Goal: Feedback & Contribution: Submit feedback/report problem

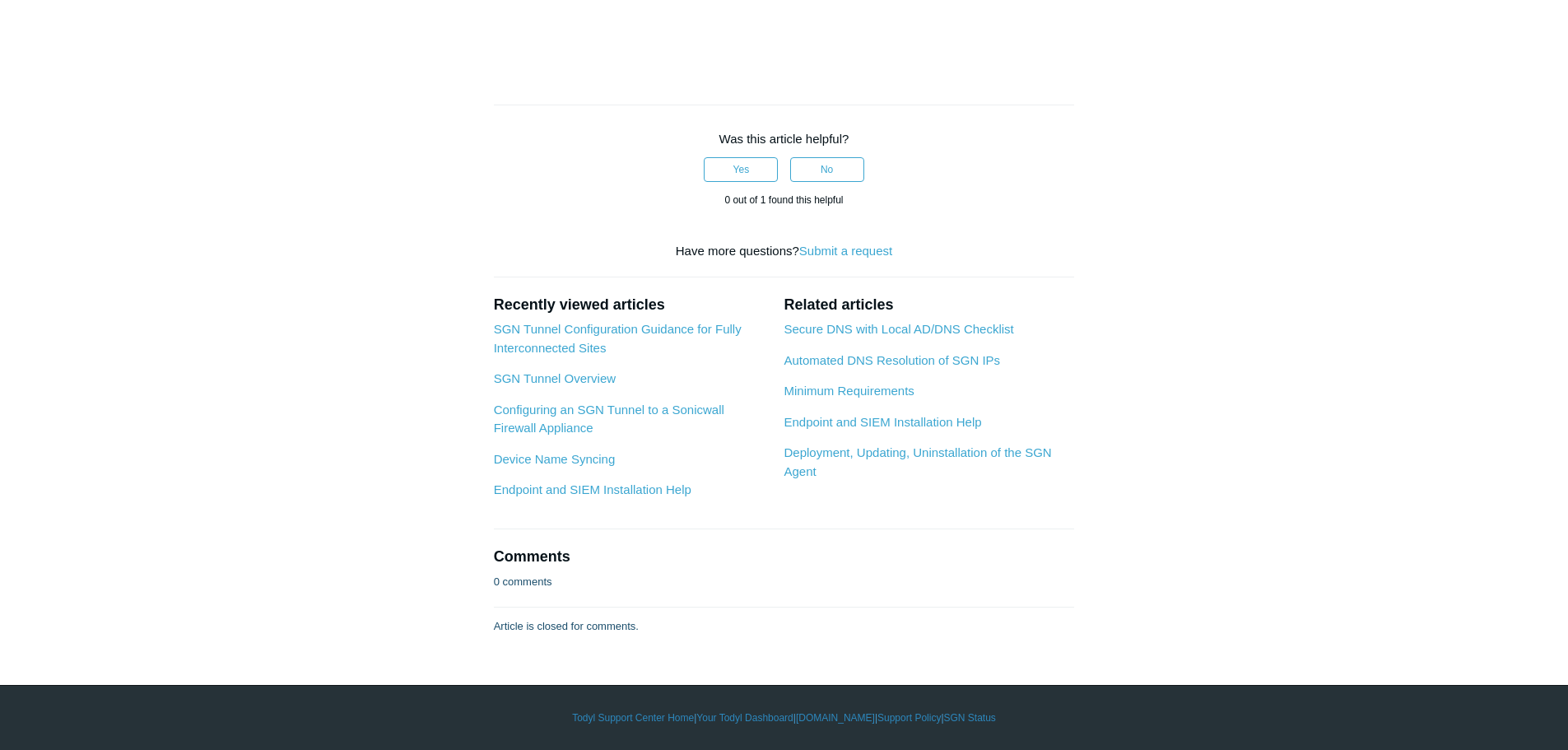
scroll to position [5974, 0]
click at [880, 332] on link "Secure DNS with Local AD/DNS Checklist" at bounding box center [898, 329] width 230 height 14
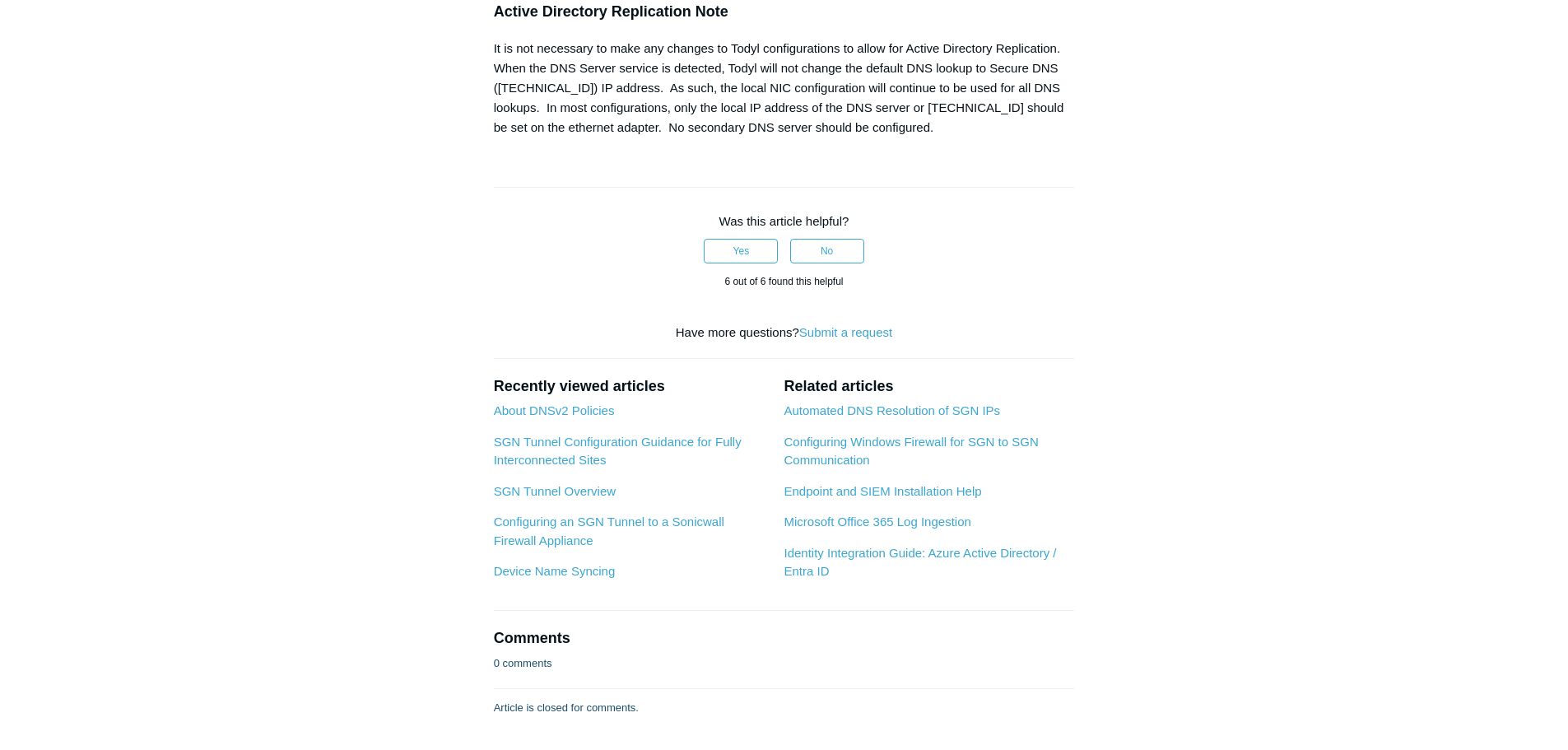
scroll to position [1648, 0]
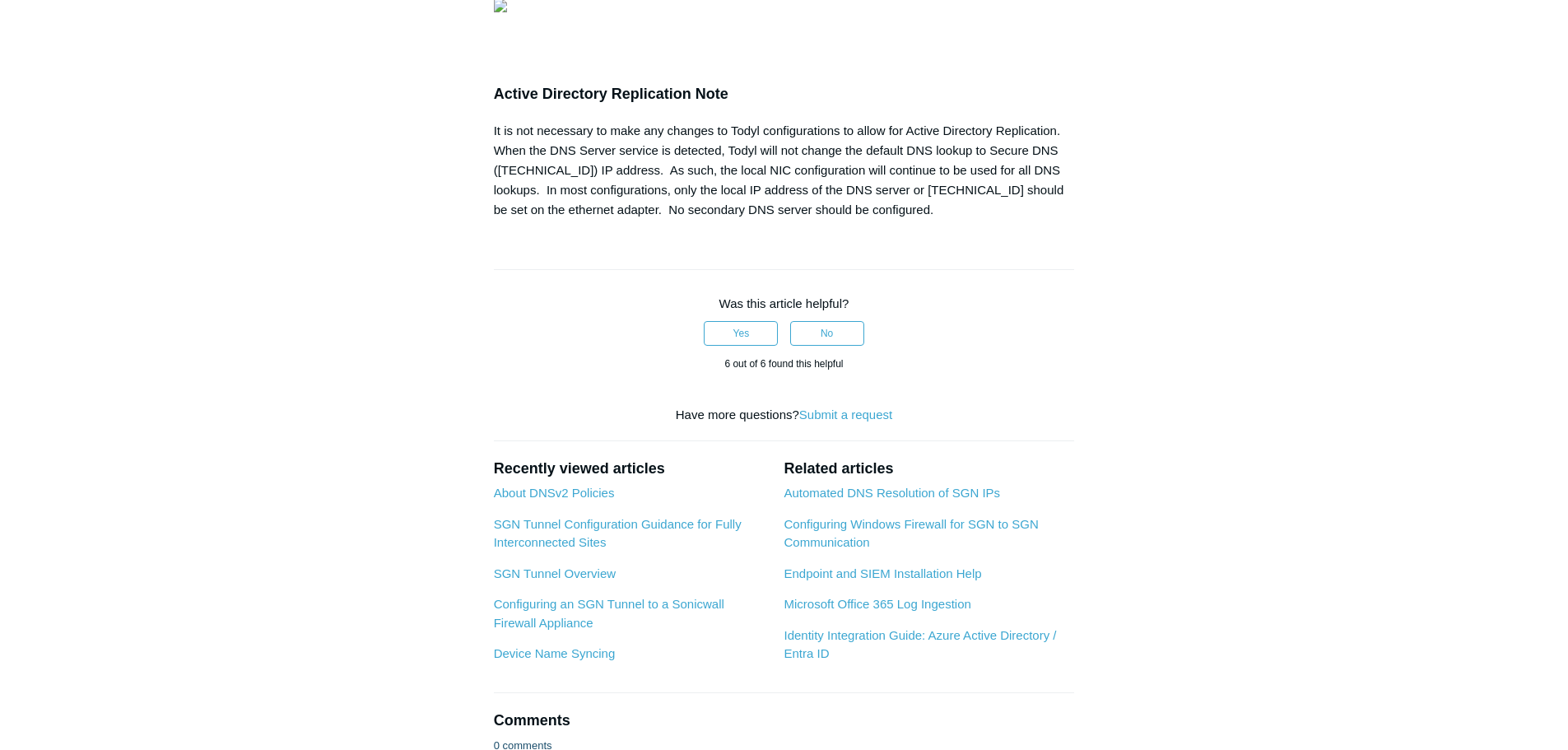
drag, startPoint x: 986, startPoint y: 274, endPoint x: 500, endPoint y: 282, distance: 486.1
drag, startPoint x: 504, startPoint y: 339, endPoint x: 1165, endPoint y: 352, distance: 661.1
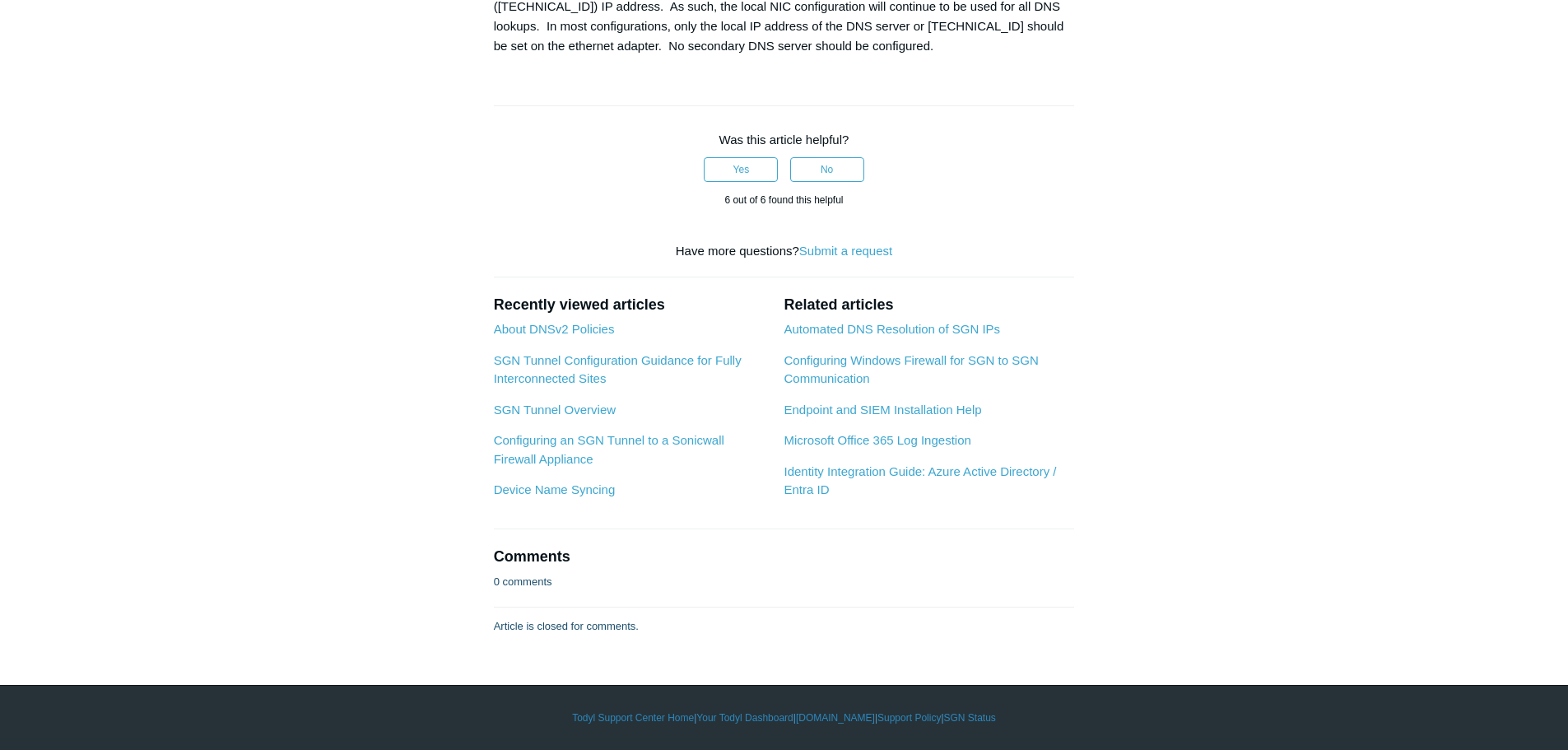
scroll to position [2388, 0]
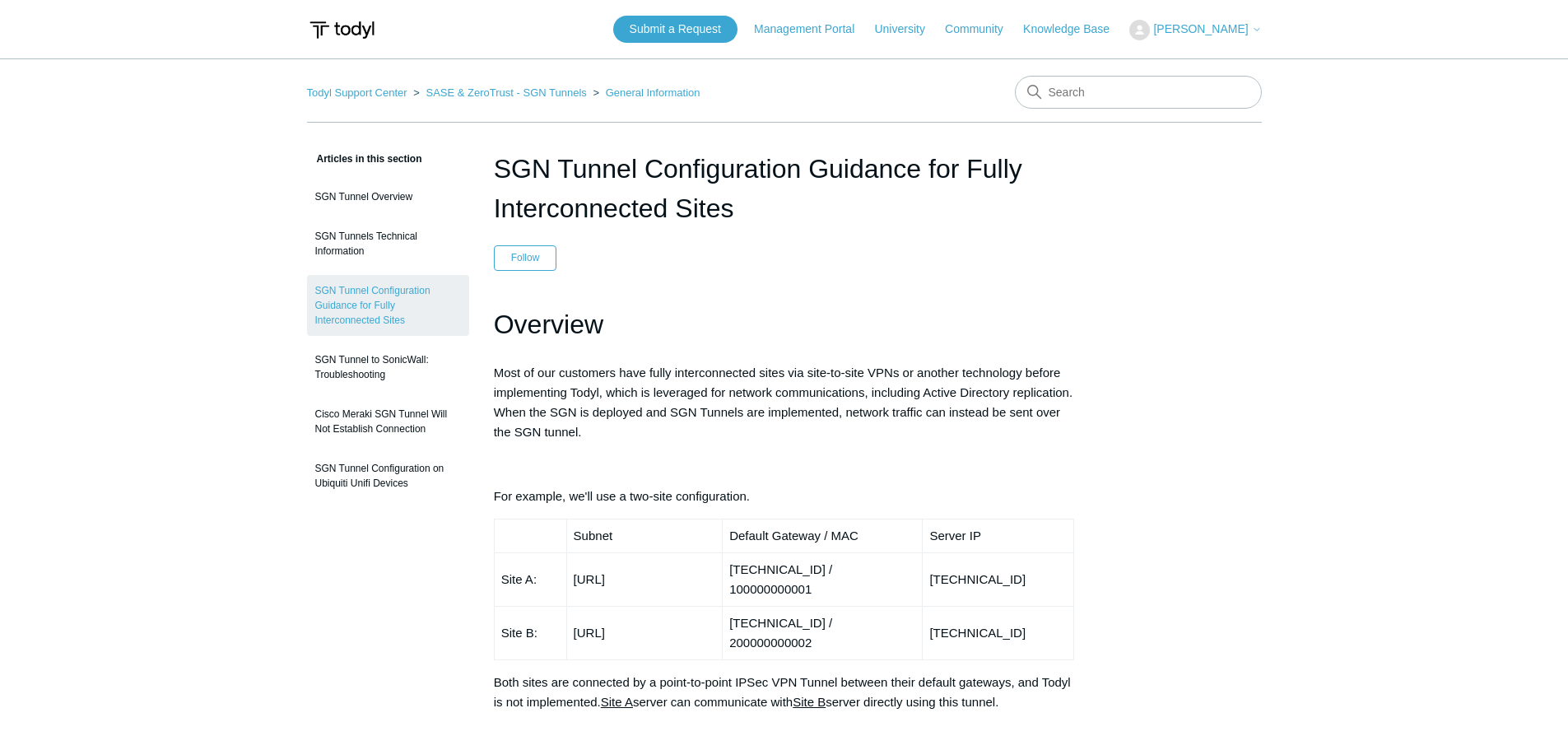
scroll to position [1153, 0]
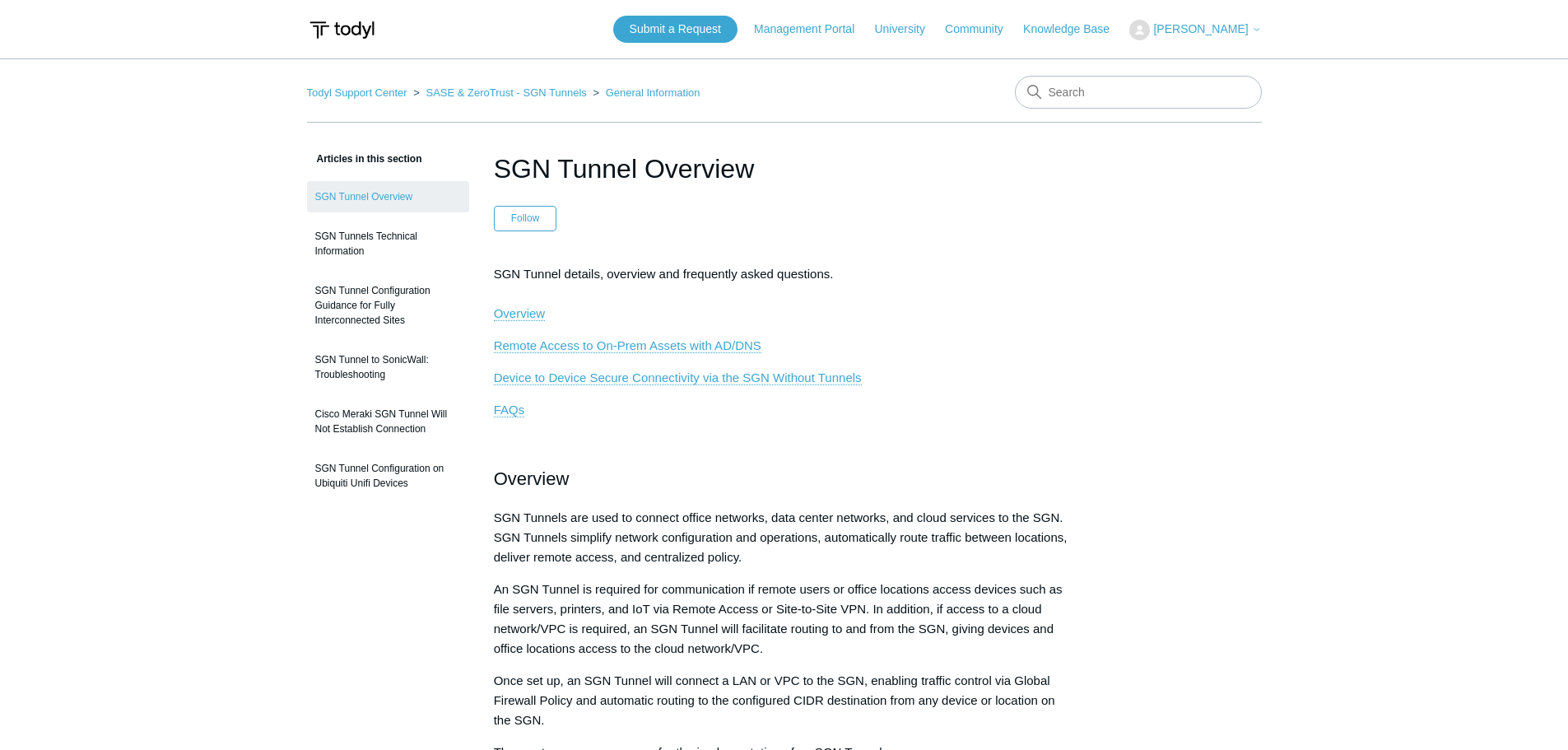
scroll to position [1672, 0]
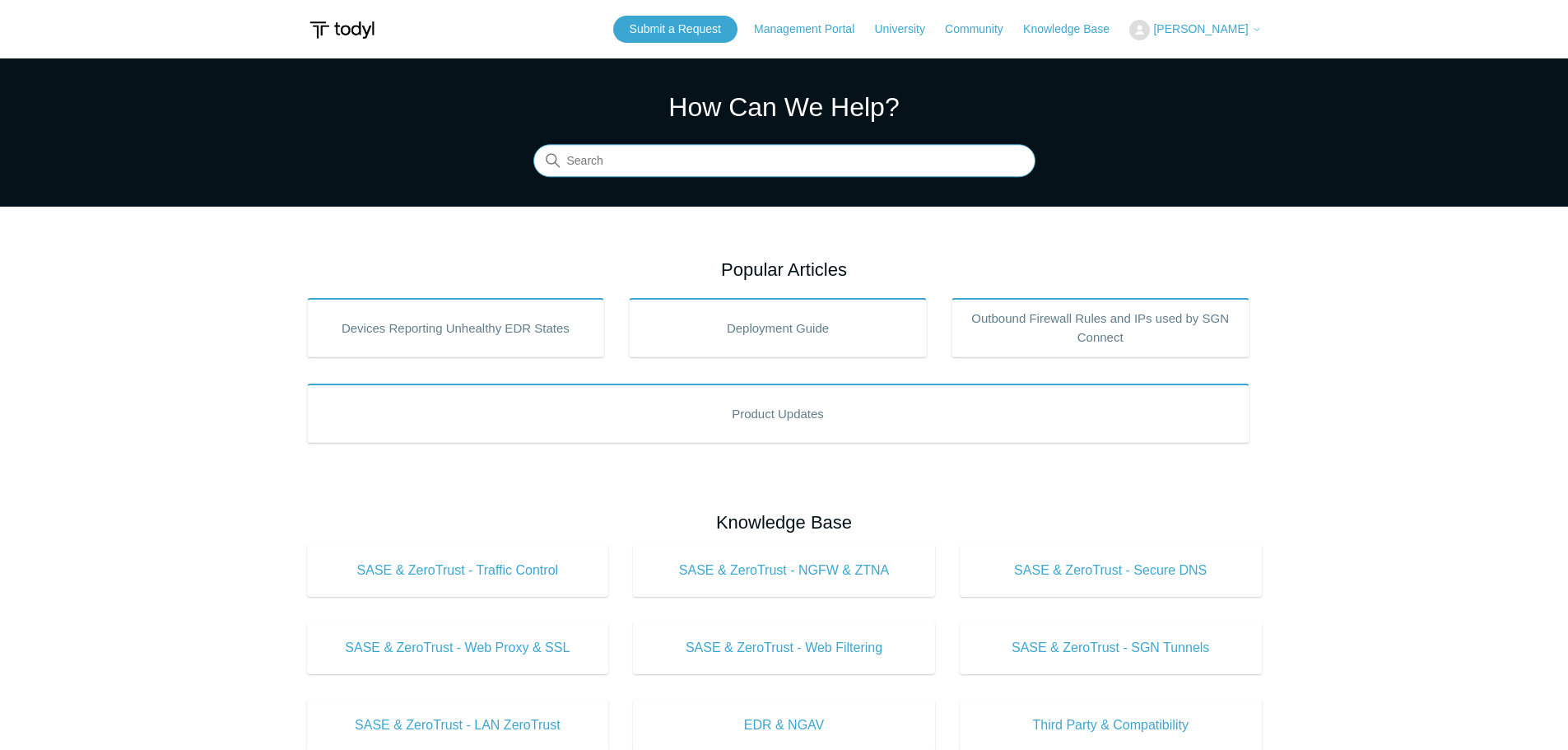
click at [643, 163] on input "Search" at bounding box center [784, 161] width 502 height 33
type input "travel"
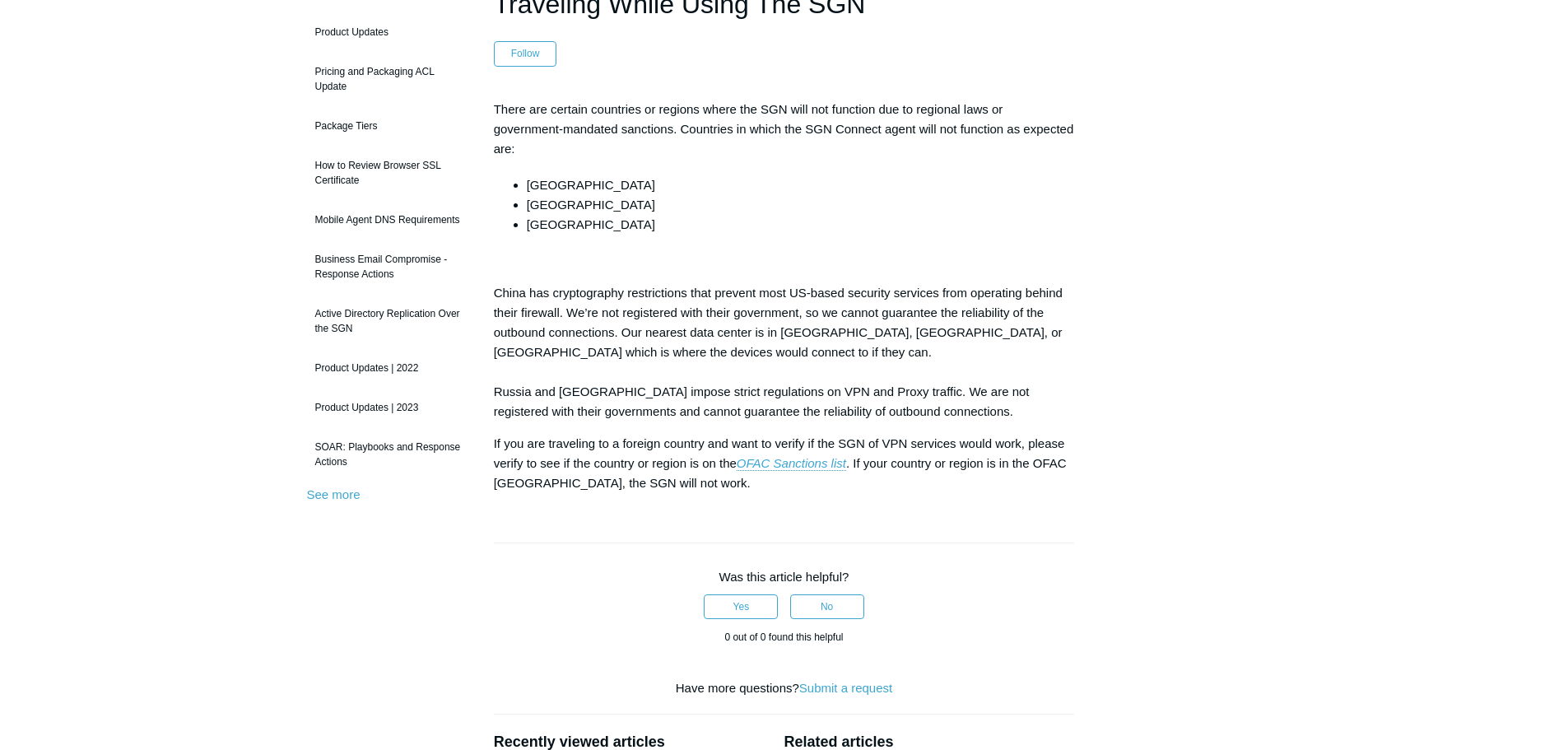
scroll to position [247, 0]
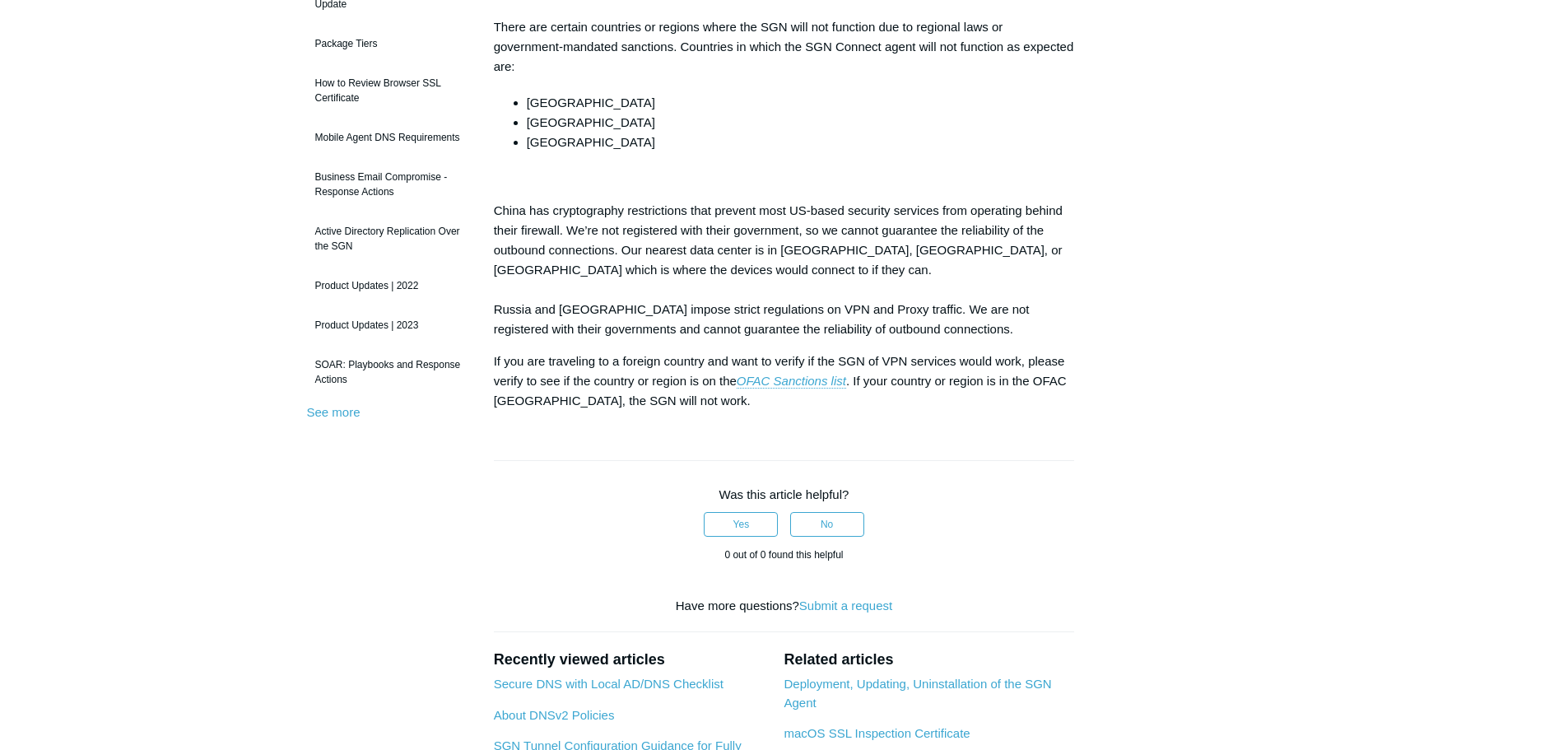
click at [683, 397] on p "If you are traveling to a foreign country and want to verify if the SGN of VPN …" at bounding box center [785, 381] width 581 height 59
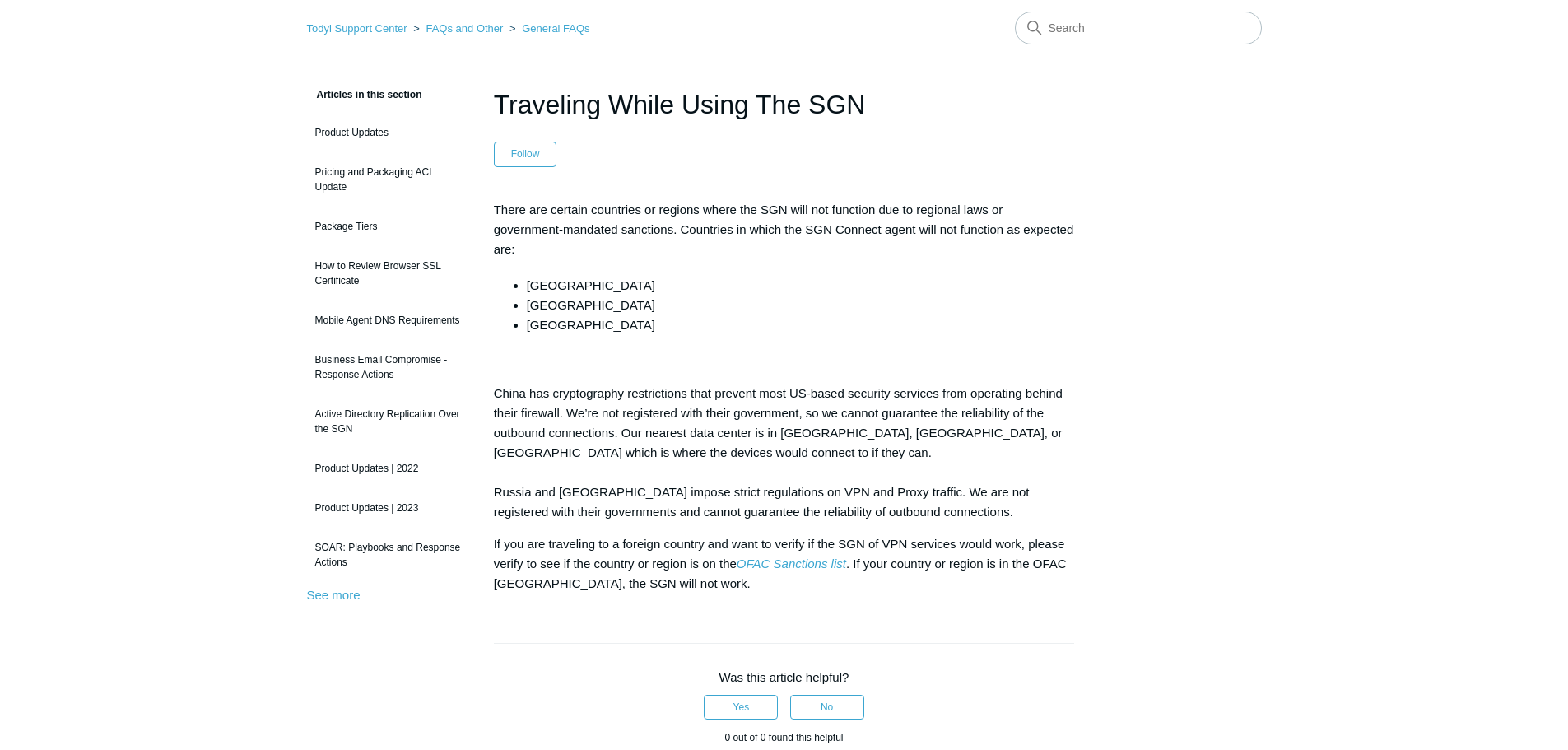
scroll to position [0, 0]
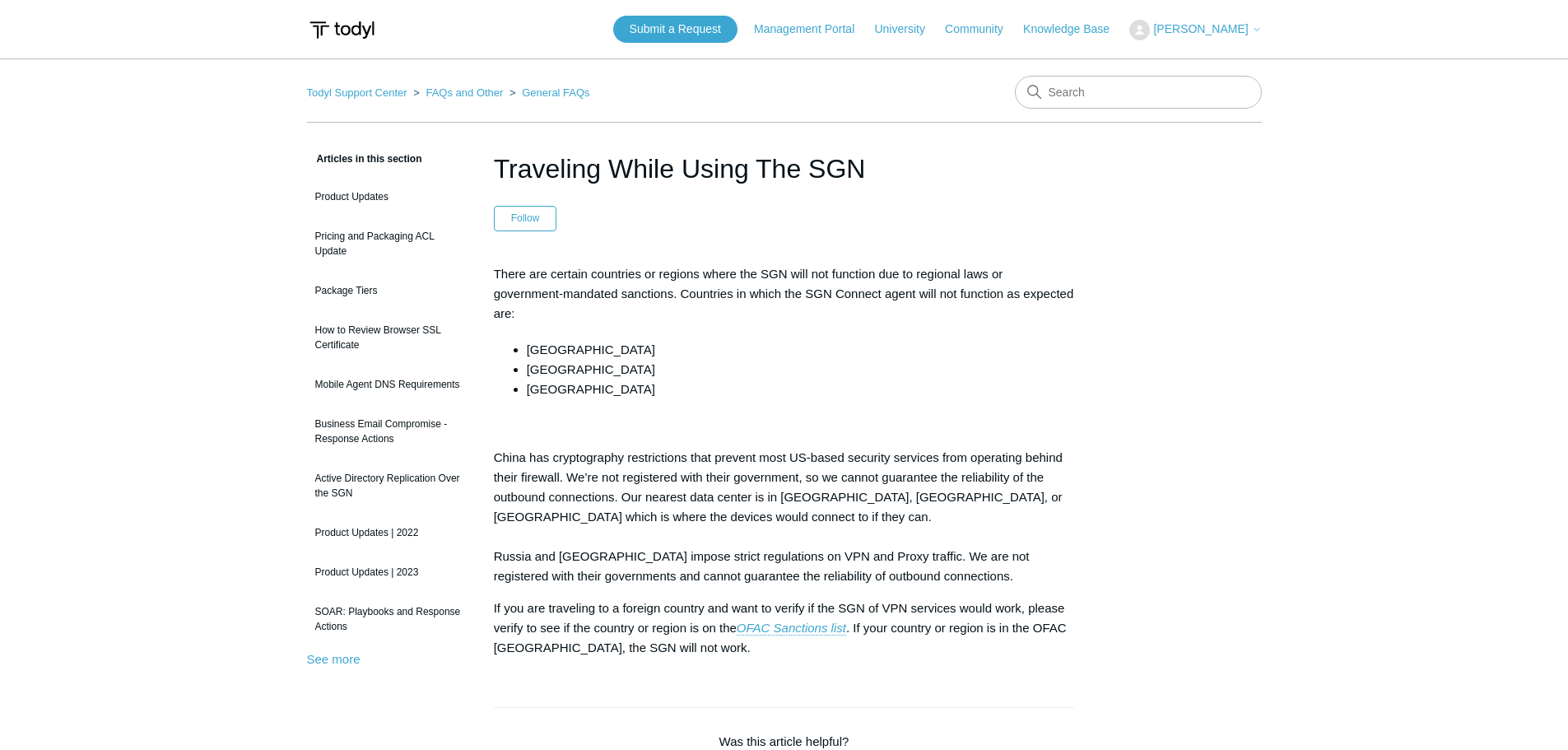
click at [836, 318] on p "There are certain countries or regions where the SGN will not function due to r…" at bounding box center [785, 294] width 581 height 59
click at [794, 628] on em "OFAC Sanctions list" at bounding box center [792, 628] width 110 height 14
drag, startPoint x: 810, startPoint y: 375, endPoint x: 697, endPoint y: 365, distance: 113.4
click at [808, 377] on li "Russia" at bounding box center [801, 370] width 549 height 20
click at [679, 419] on p at bounding box center [785, 425] width 581 height 20
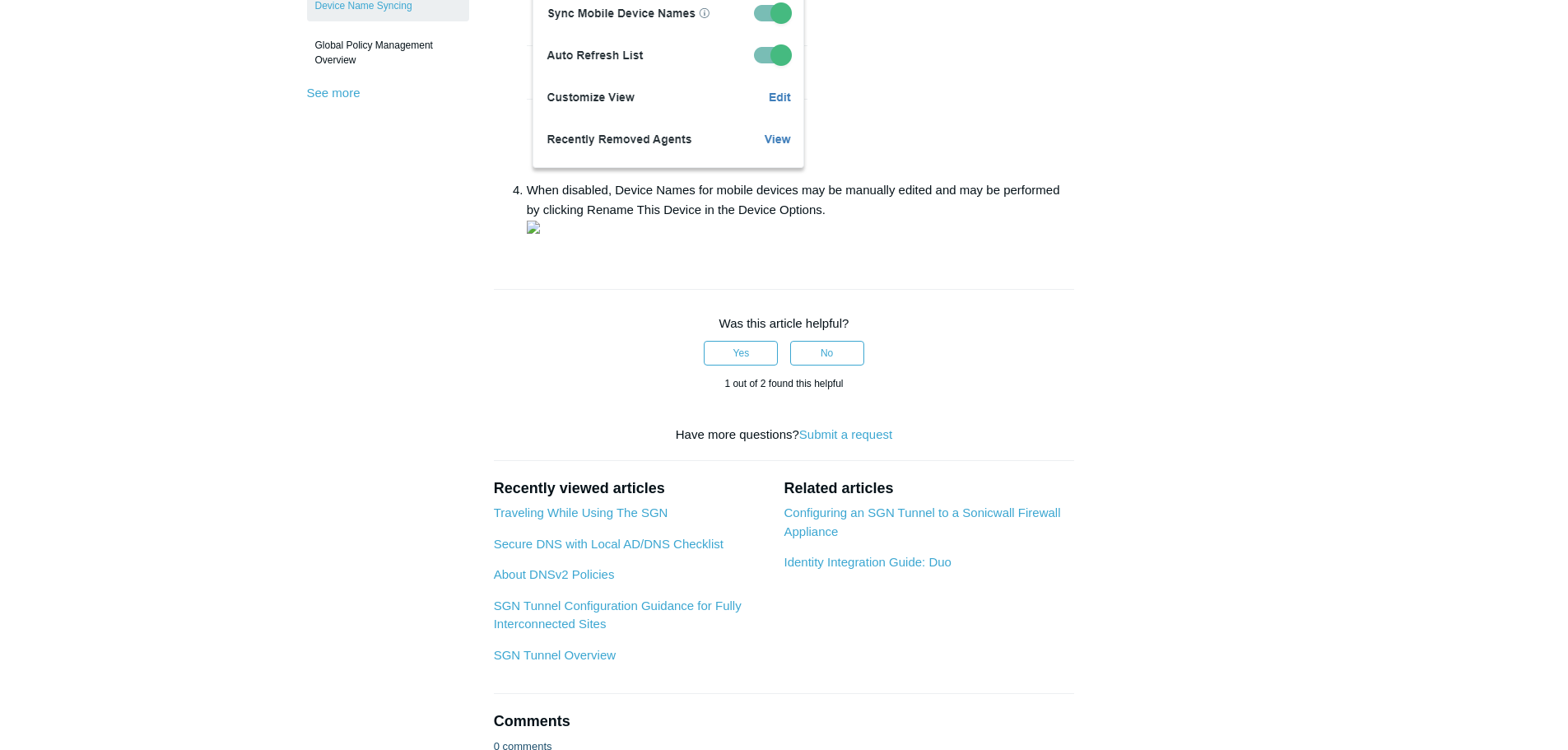
scroll to position [495, 0]
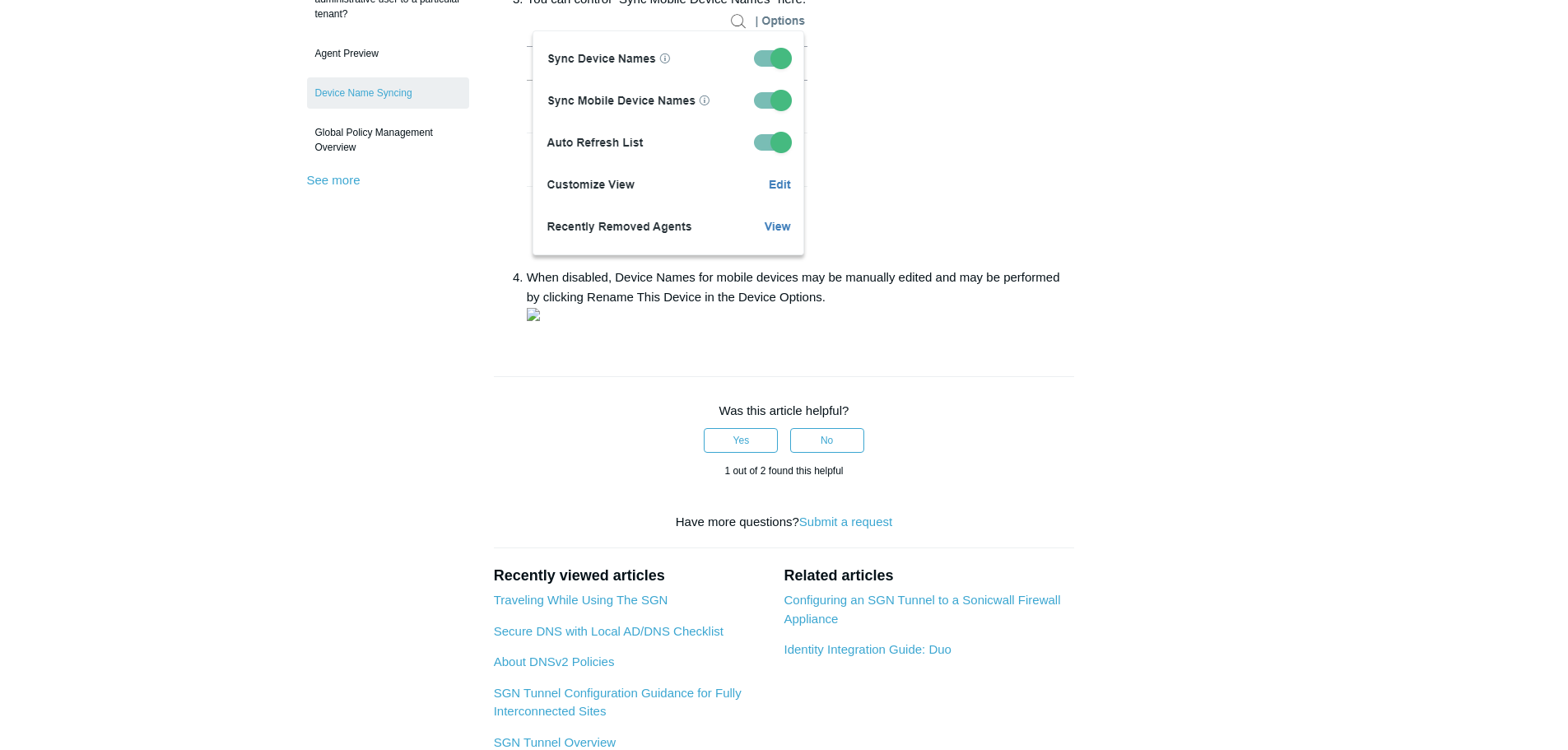
click at [725, 327] on li "When disabled, Device Names for mobile devices may be manually edited and may b…" at bounding box center [801, 297] width 549 height 59
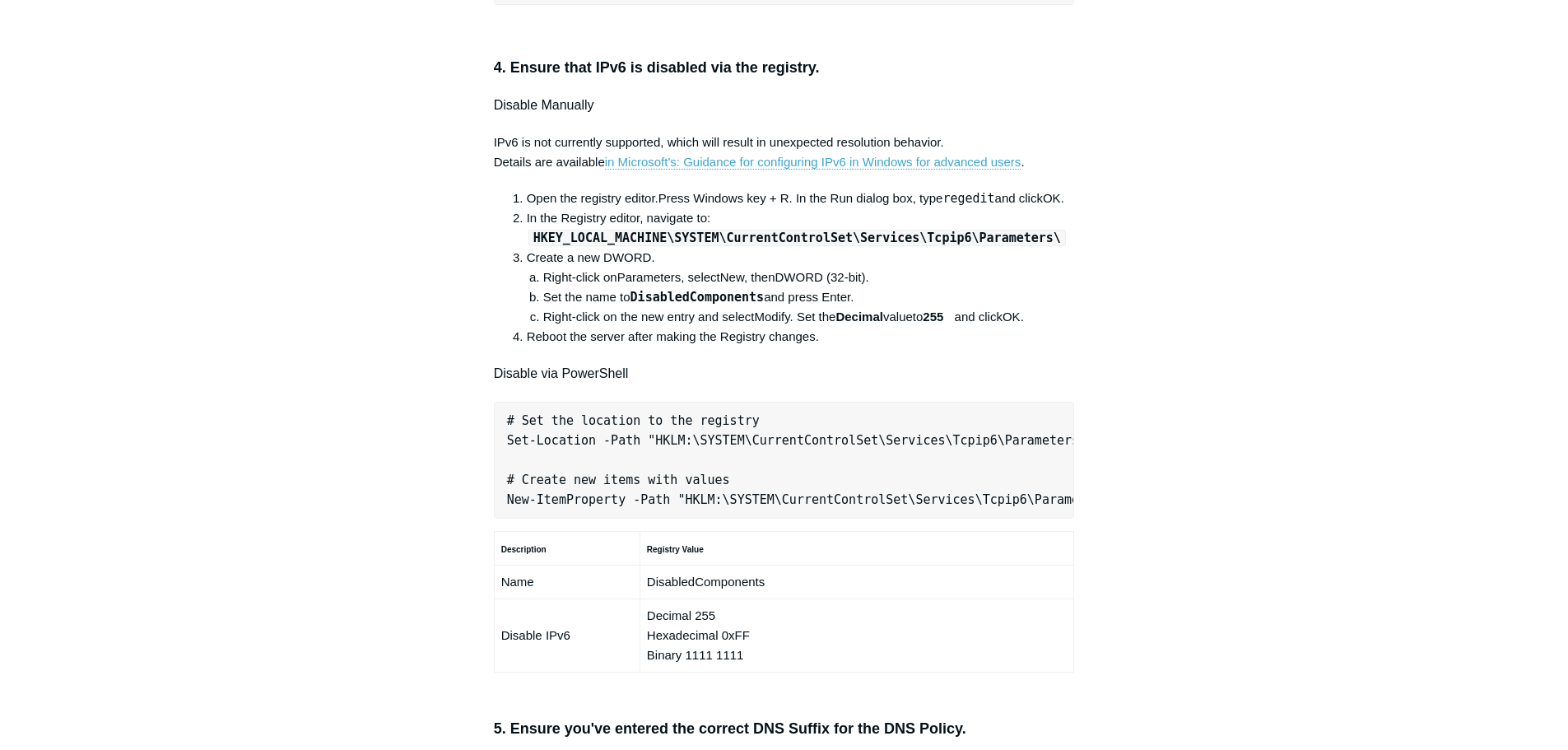
scroll to position [330, 0]
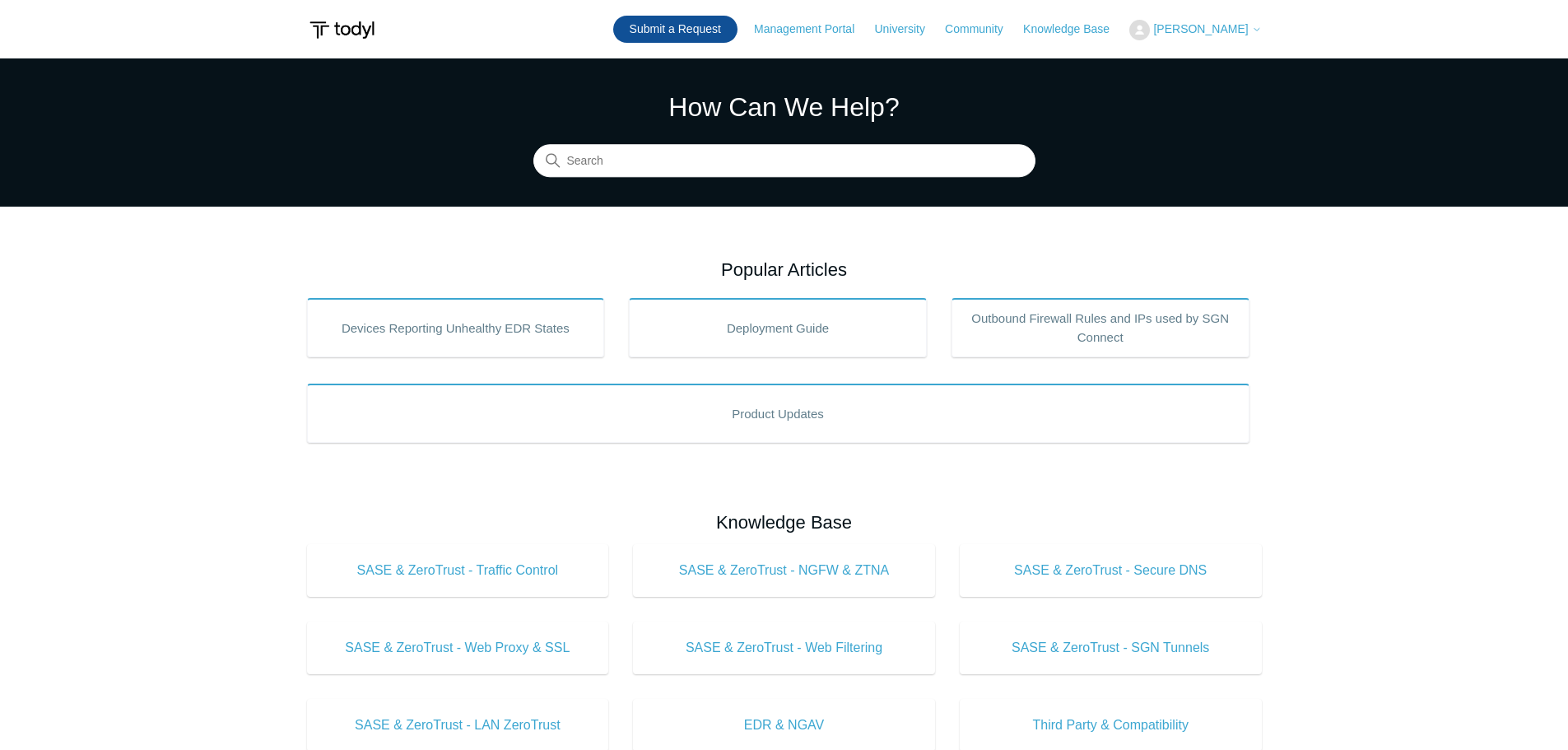
click at [664, 33] on link "Submit a Request" at bounding box center [675, 29] width 125 height 28
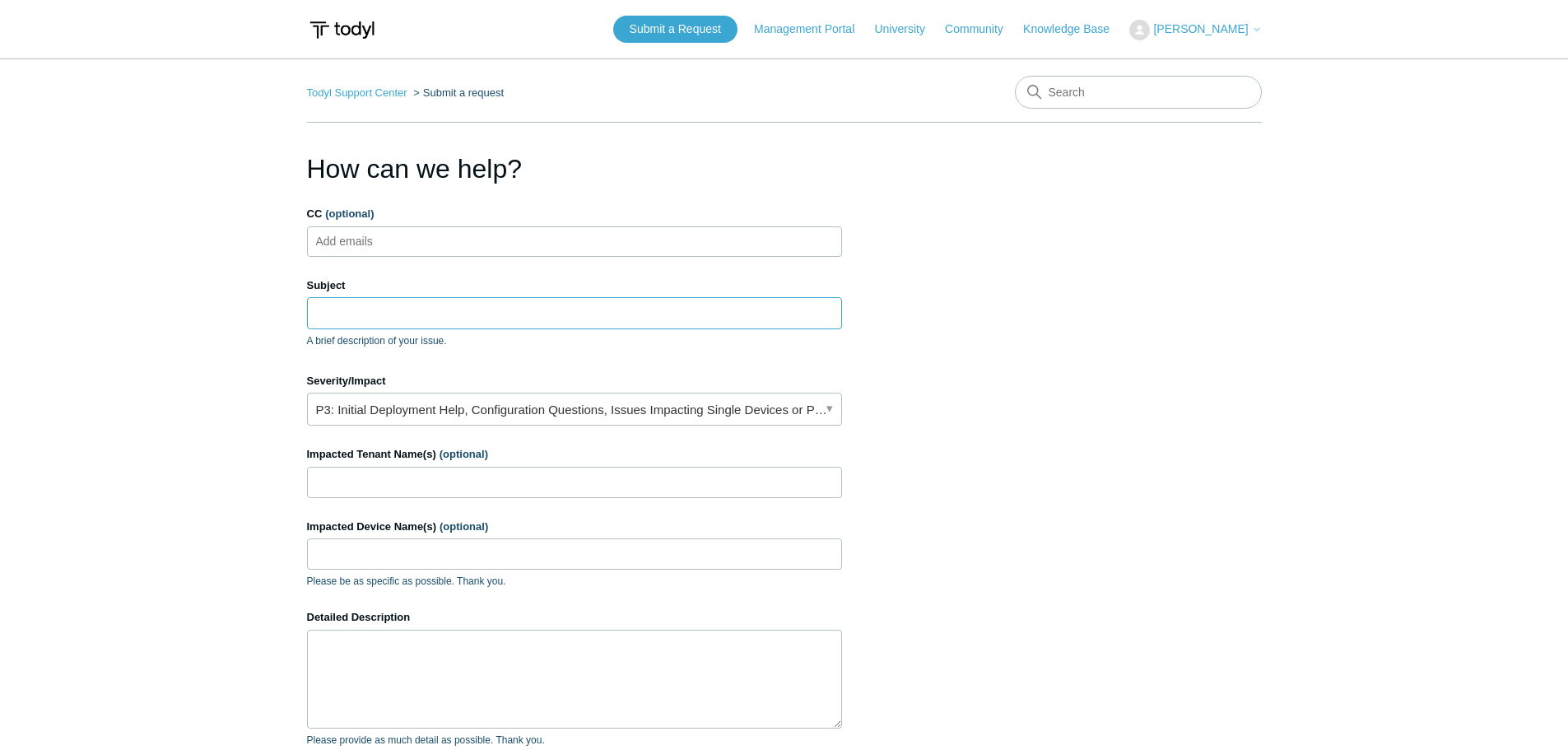
click at [388, 310] on input "Subject" at bounding box center [574, 313] width 535 height 31
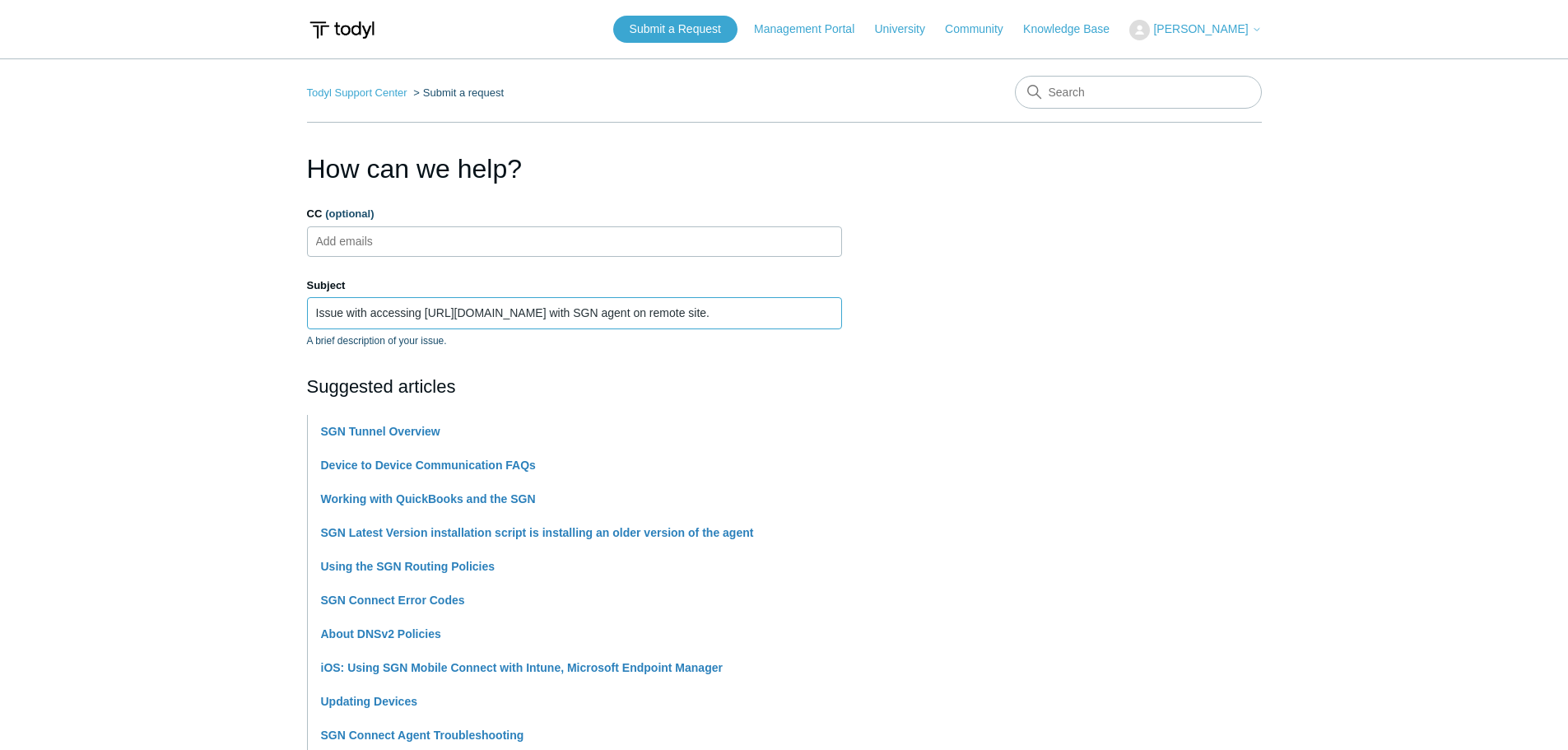
type input "Issue with accessing [URL][DOMAIN_NAME] with SGN agent on remote site."
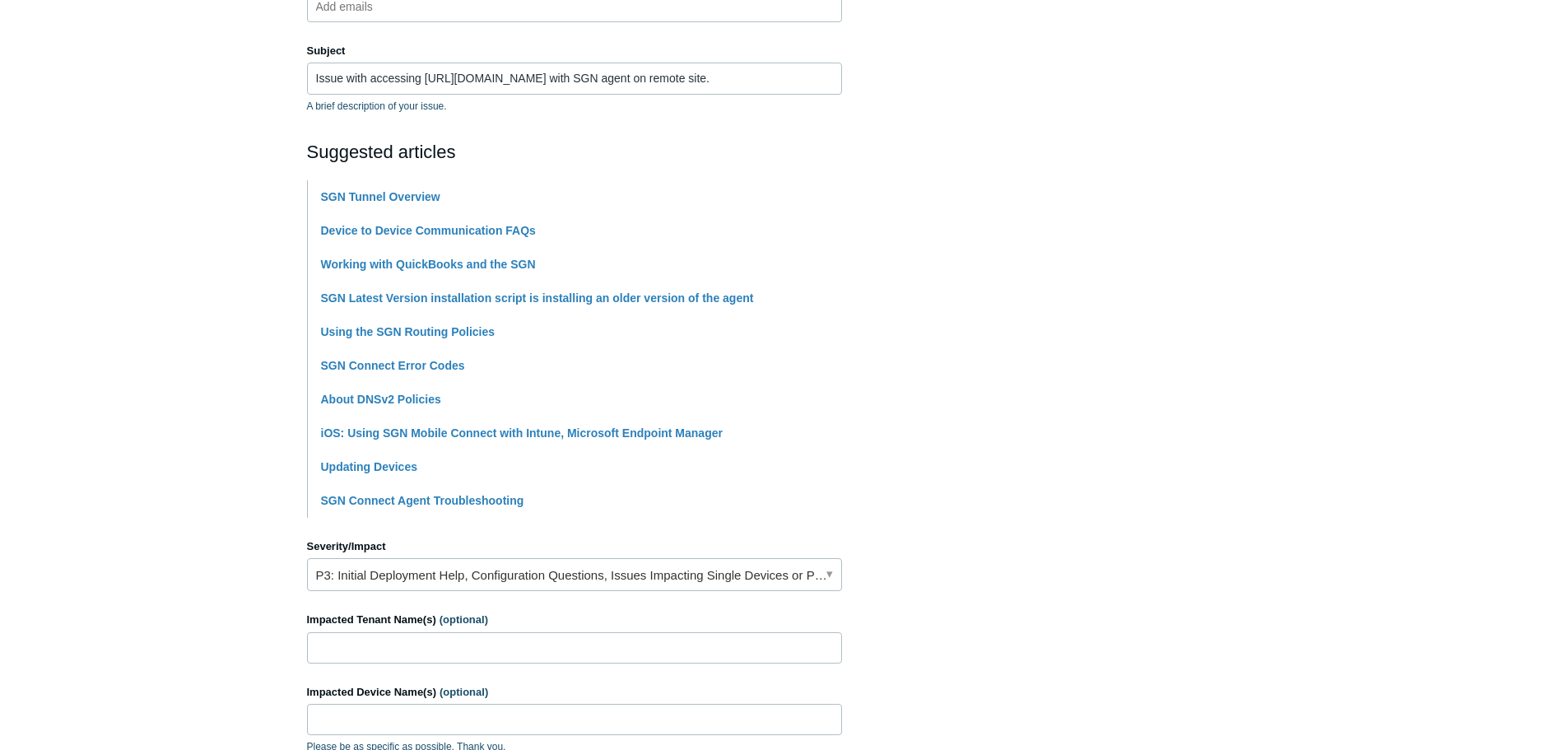
scroll to position [330, 0]
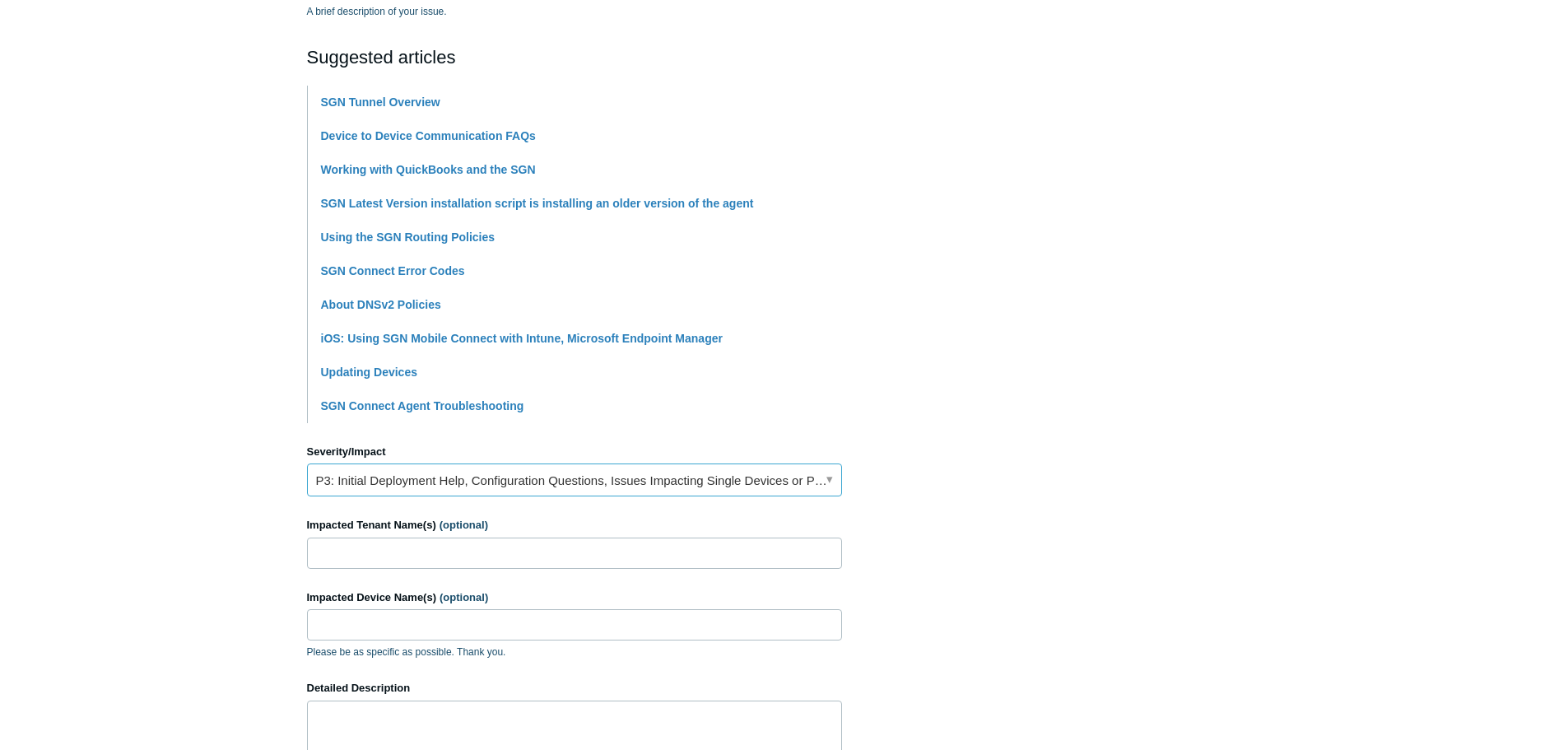
click at [543, 474] on link "P3: Initial Deployment Help, Configuration Questions, Issues Impacting Single D…" at bounding box center [574, 480] width 535 height 33
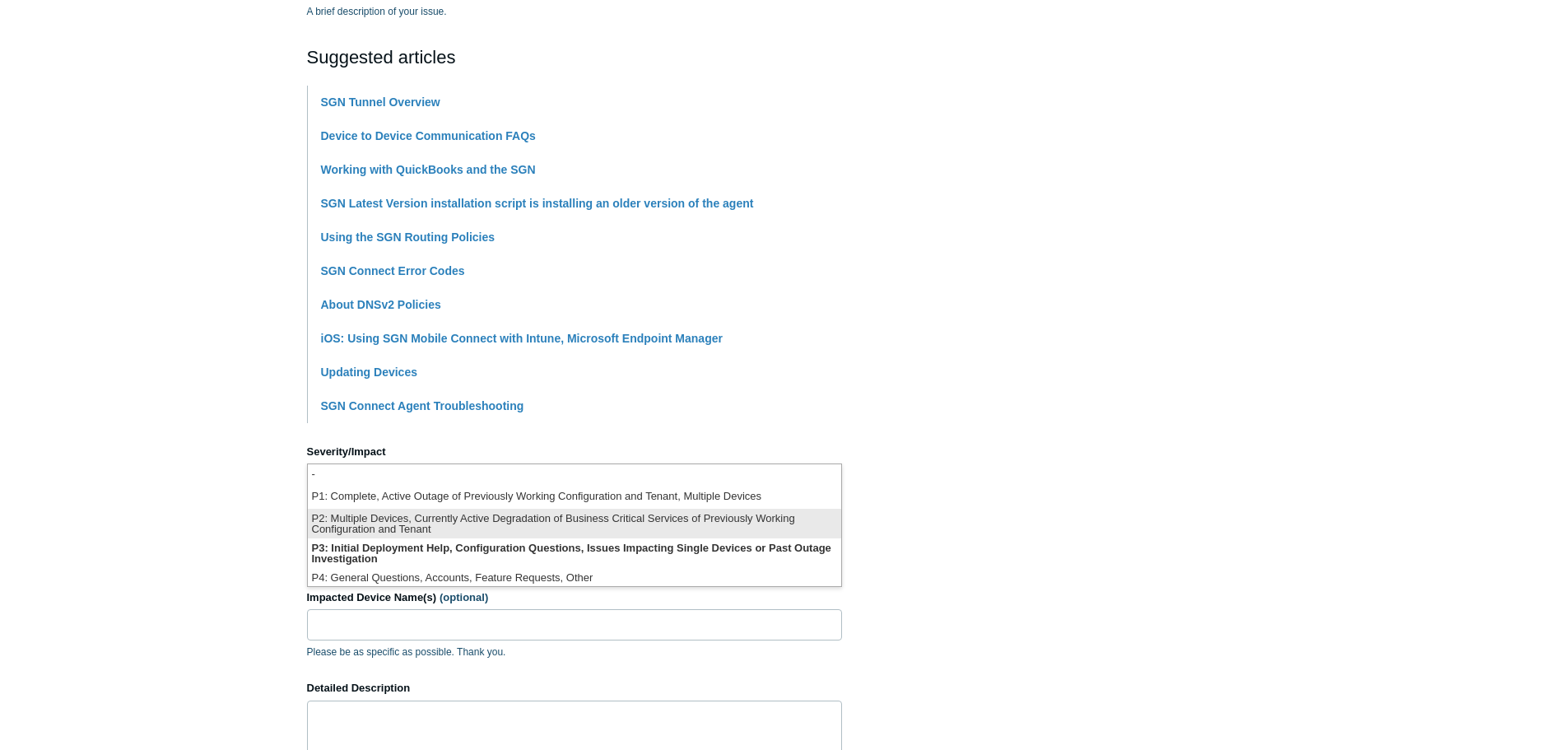
click at [382, 517] on li "P2: Multiple Devices, Currently Active Degradation of Business Critical Service…" at bounding box center [574, 523] width 533 height 30
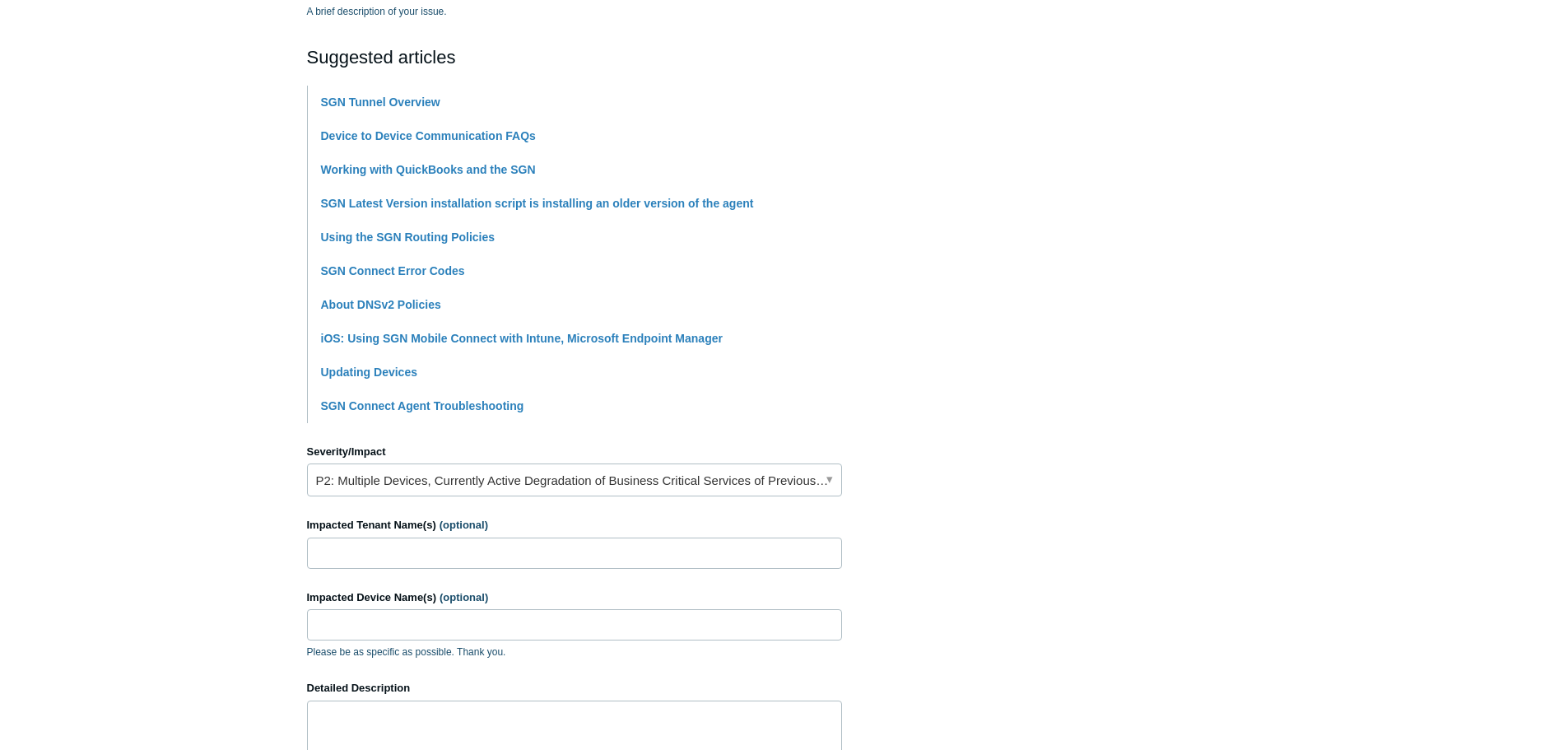
drag, startPoint x: 1171, startPoint y: 517, endPoint x: 846, endPoint y: 553, distance: 327.0
click at [1163, 521] on section "How can we help? CC (optional) Add emails Subject Issue with accessing http://t…" at bounding box center [784, 399] width 955 height 1159
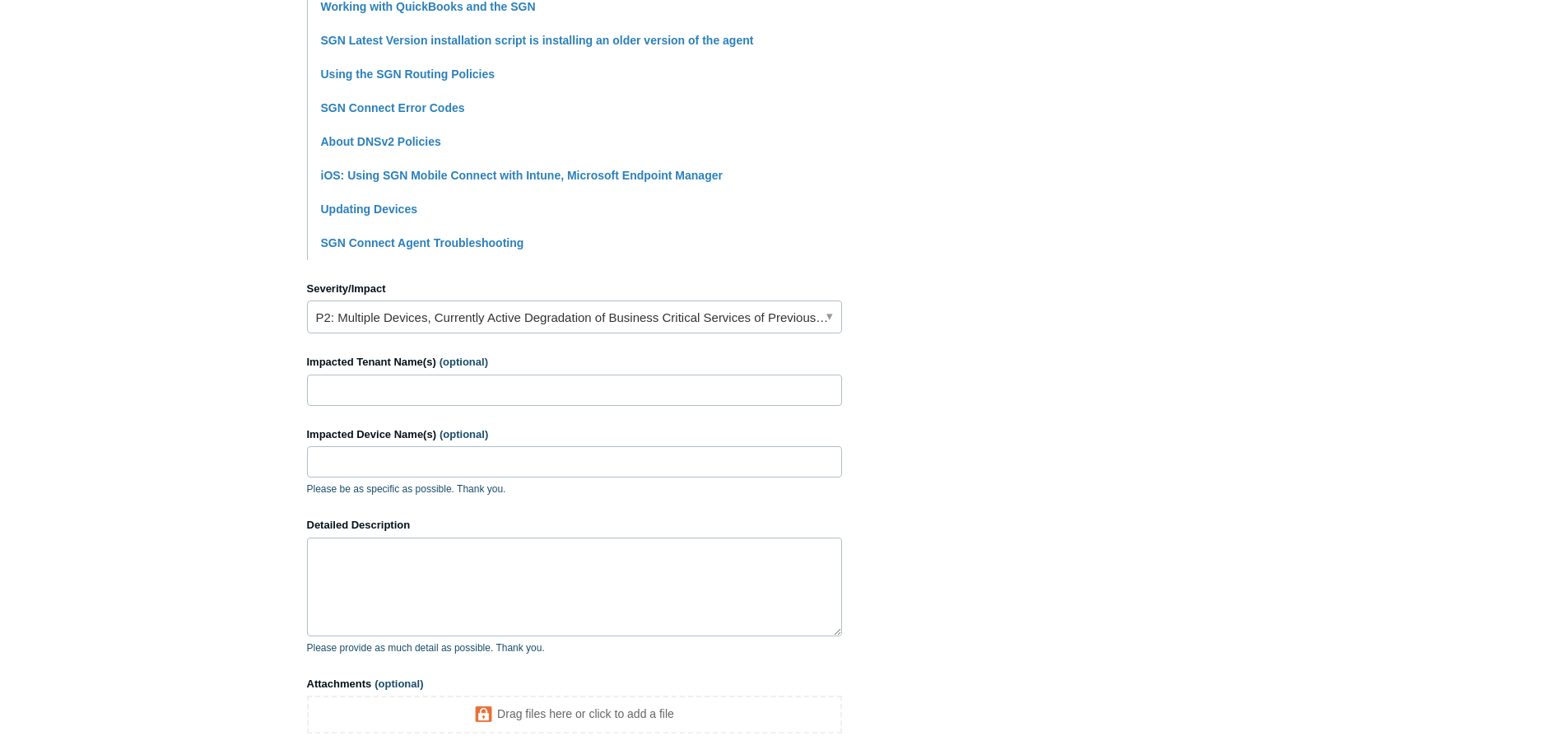
scroll to position [495, 0]
click at [439, 391] on input "Impacted Tenant Name(s) (optional)" at bounding box center [574, 389] width 535 height 31
type input "Ripa and Associates"
click at [404, 467] on input "Impacted Device Name(s) (optional)" at bounding box center [574, 460] width 535 height 31
click at [401, 467] on input "Impacted Device Name(s) (optional)" at bounding box center [574, 460] width 535 height 31
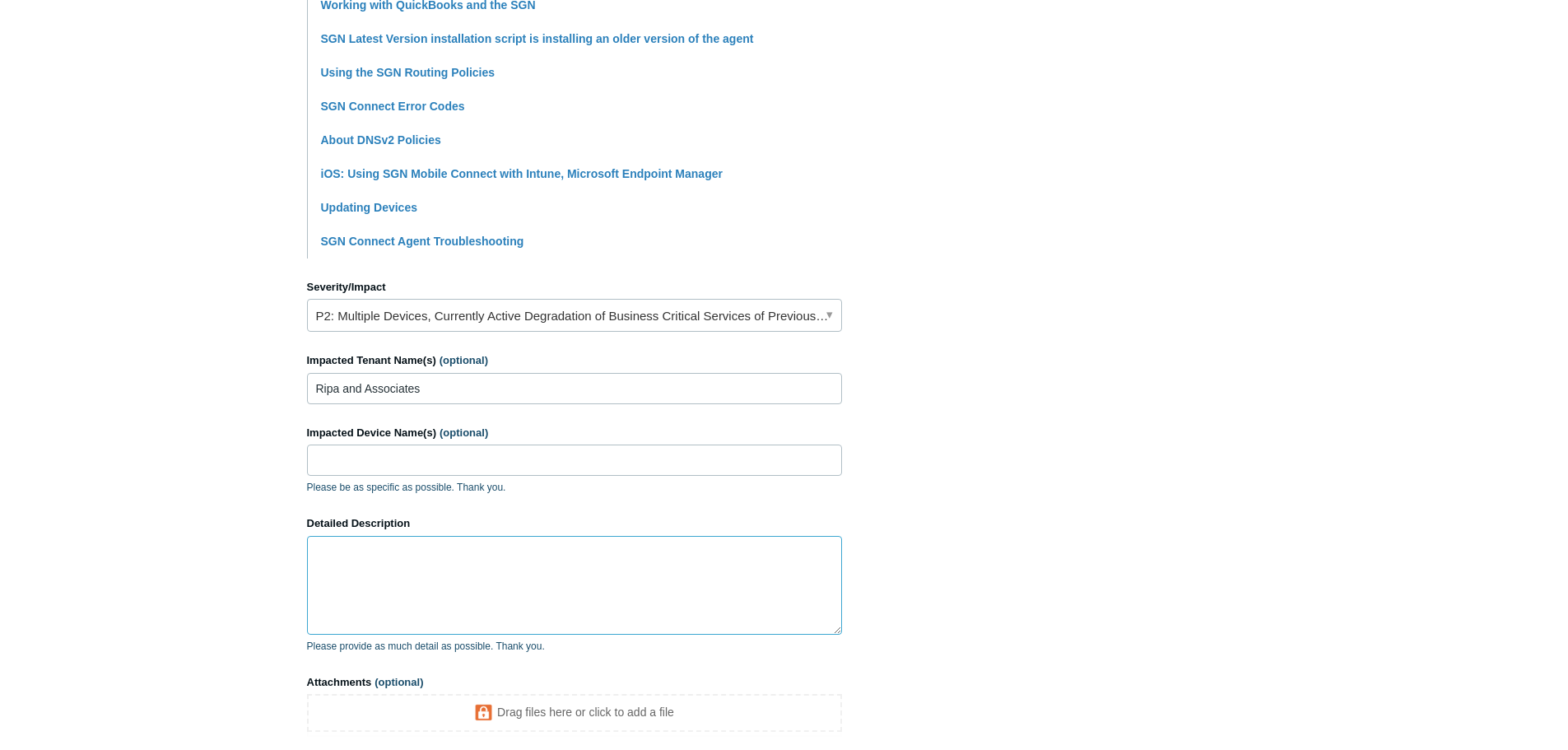
click at [329, 555] on textarea "Detailed Description" at bounding box center [574, 586] width 535 height 99
click at [595, 554] on textarea "On our remote site which is on a 192.168.2.0/24 subnet machines with SGN can ac…" at bounding box center [574, 586] width 535 height 99
click at [633, 568] on textarea "On our remote site which is on a 192.168.2.0/24 subnet, machines with SGN can a…" at bounding box center [574, 586] width 535 height 99
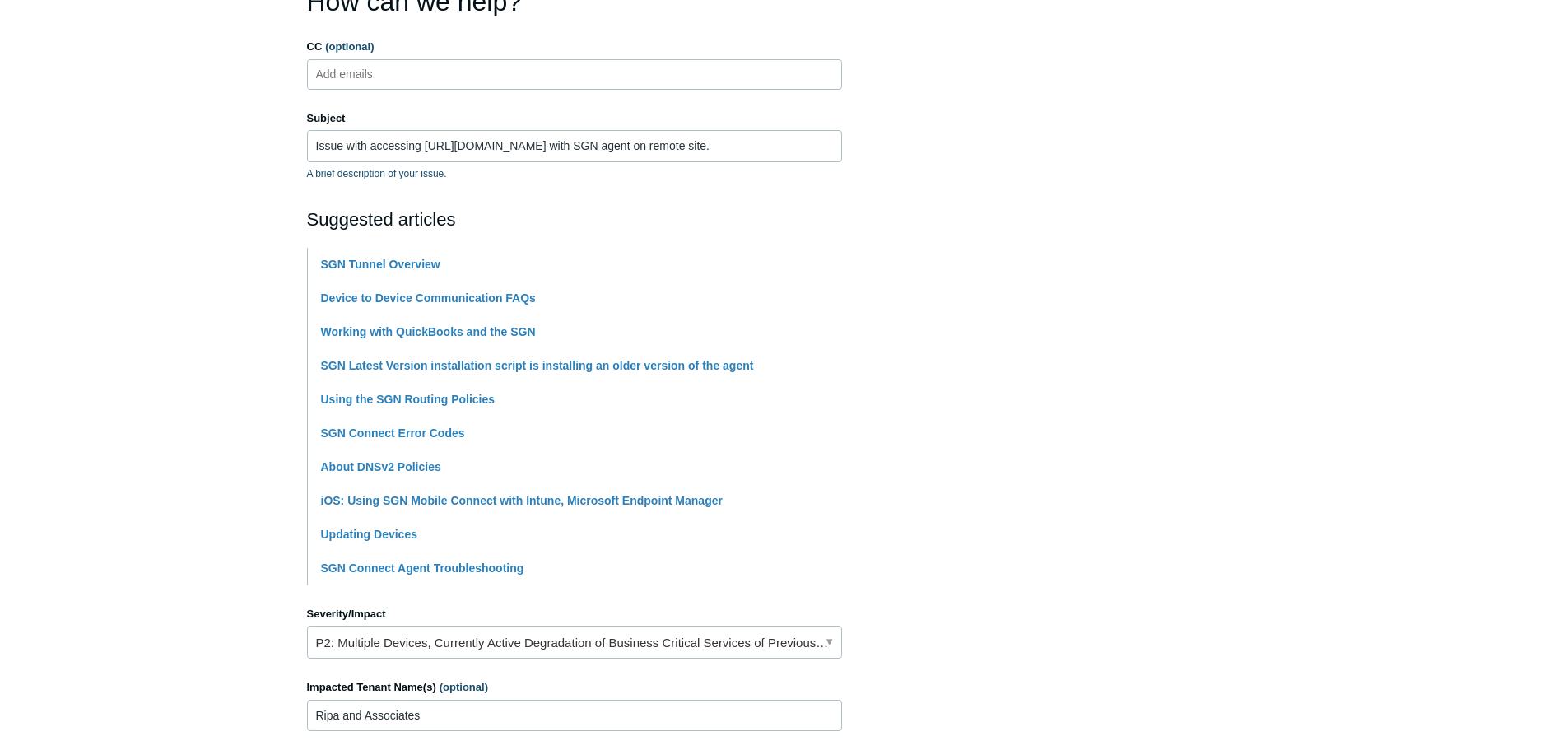
scroll to position [0, 0]
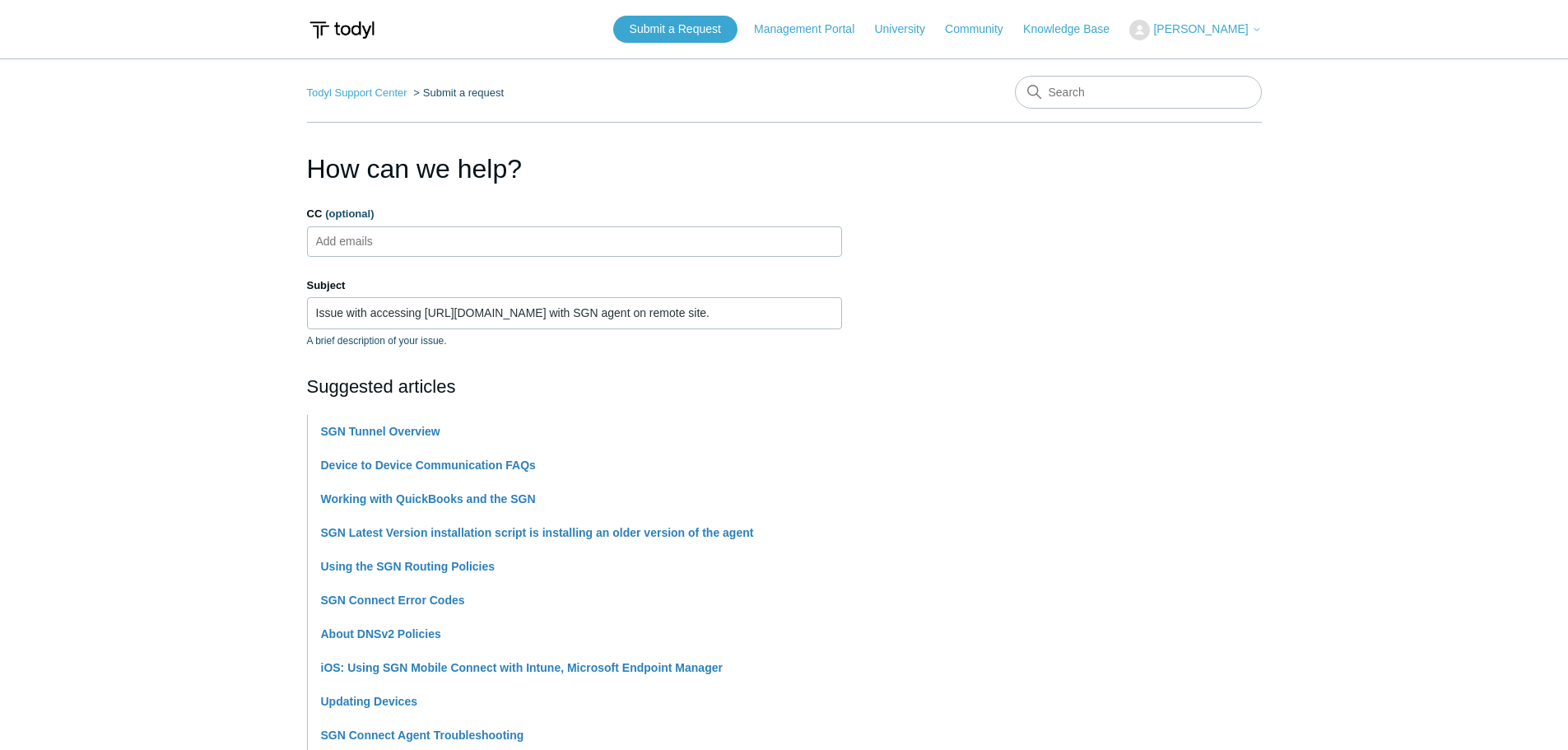
type textarea "On our remote site which is on a 192.168.2.0/24 subnet, machines with SGN can a…"
click at [450, 239] on ul "Add emails" at bounding box center [574, 242] width 535 height 30
type input "jth"
click at [339, 243] on span "close" at bounding box center [340, 242] width 6 height 19
click at [344, 242] on input "CC (optional)" at bounding box center [358, 241] width 98 height 25
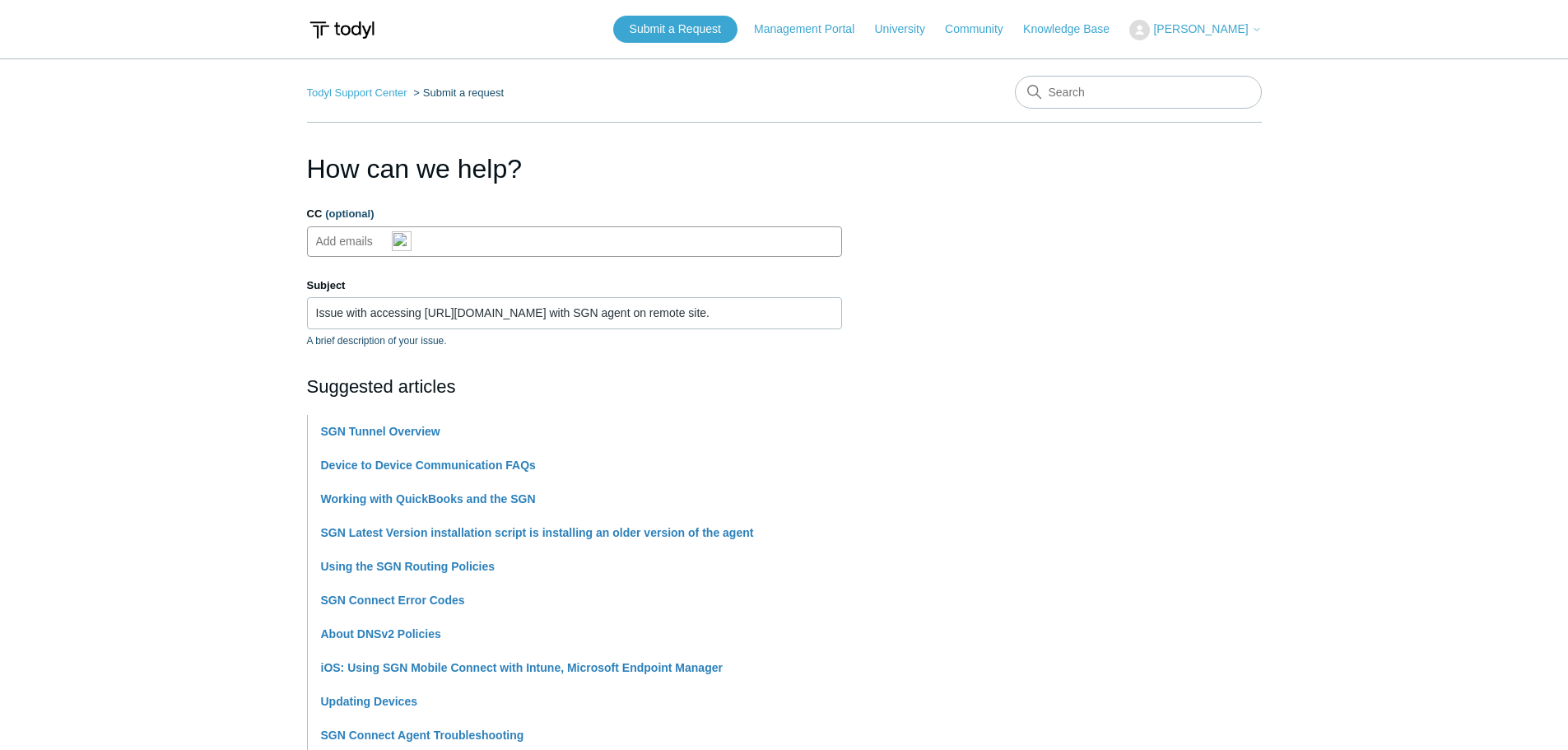
paste input "jthomas@ripaconstruction.com"
type input "jthomas@ripaconstruction.com"
click at [1132, 317] on section "How can we help? CC (optional) jthomas@ripaconstruction.com Subject Issue with …" at bounding box center [784, 718] width 955 height 1139
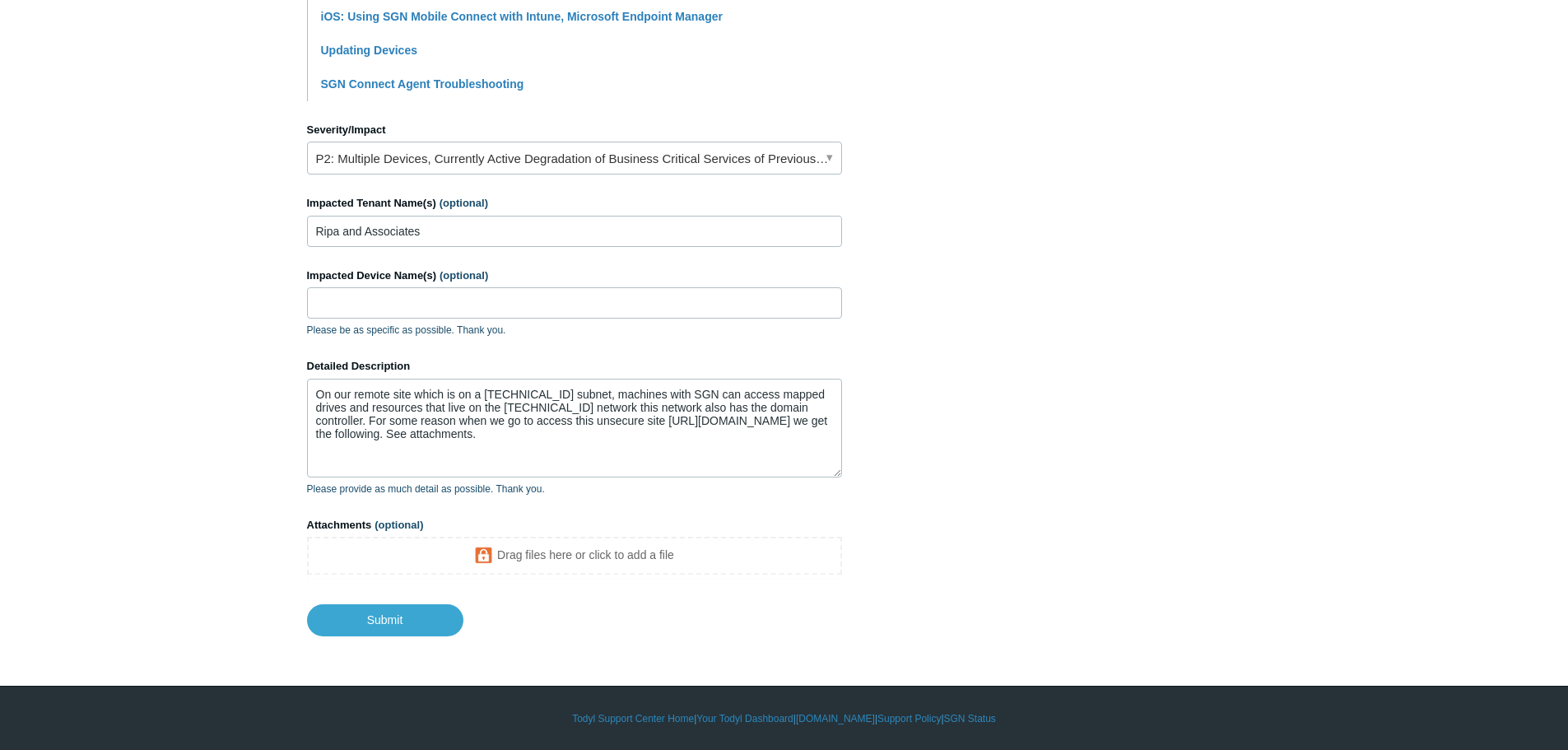
scroll to position [653, 0]
click at [552, 455] on textarea "On our remote site which is on a 192.168.2.0/24 subnet, machines with SGN can a…" at bounding box center [574, 428] width 535 height 99
click at [537, 432] on textarea "On our remote site which is on a 192.168.2.0/24 subnet, machines with SGN can a…" at bounding box center [574, 428] width 535 height 99
click at [553, 441] on textarea "On our remote site which is on a 192.168.2.0/24 subnet, machines with SGN can a…" at bounding box center [574, 428] width 535 height 99
click at [578, 409] on textarea "On our remote site which is on a 192.168.2.0/24 subnet, machines with SGN can a…" at bounding box center [574, 428] width 535 height 99
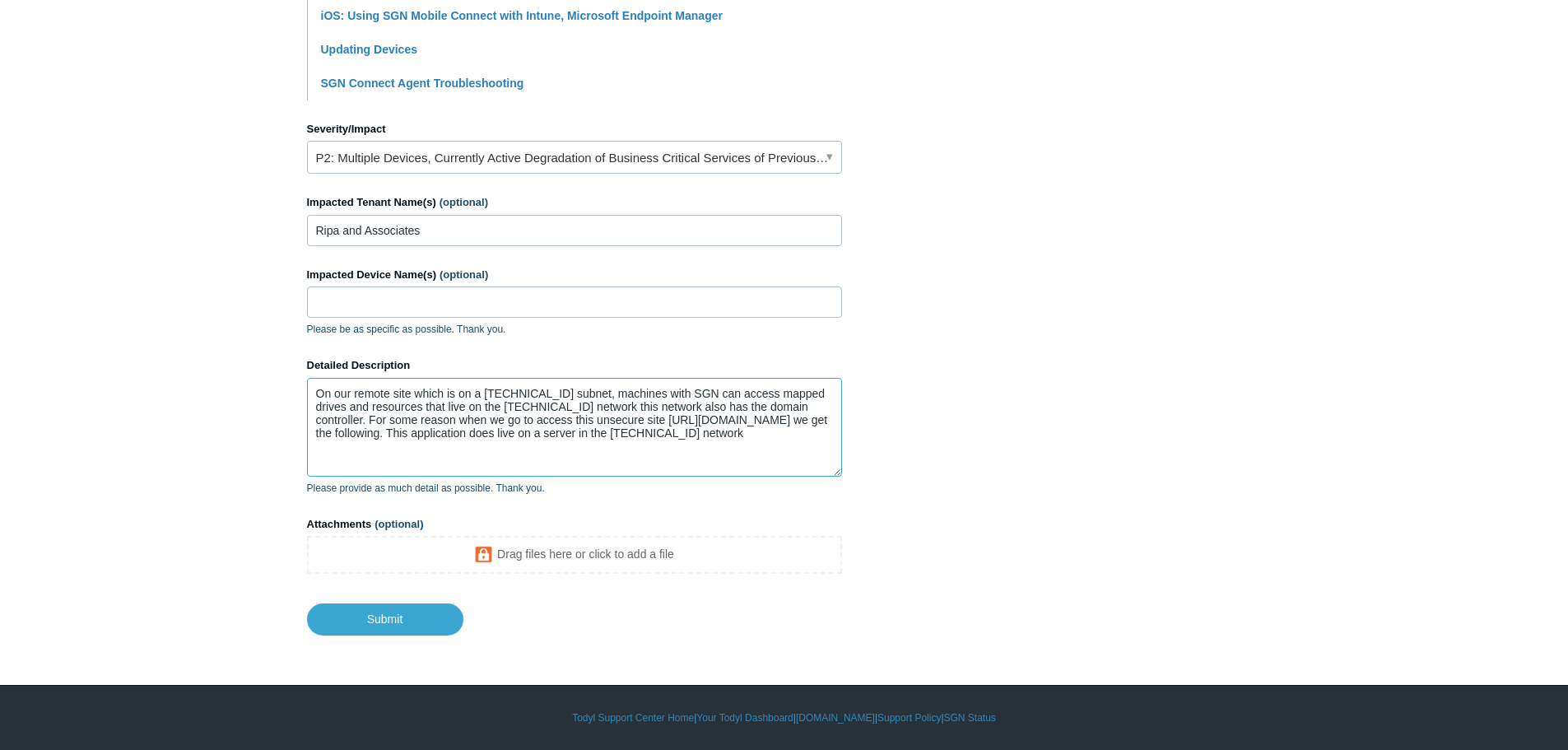
click at [416, 430] on textarea "On our remote site which is on a 192.168.2.0/24 subnet, machines with SGN can a…" at bounding box center [574, 428] width 535 height 99
click at [389, 445] on textarea "On our remote site which is on a 192.168.2.0/24 subnet, machines with SGN can a…" at bounding box center [574, 428] width 535 height 99
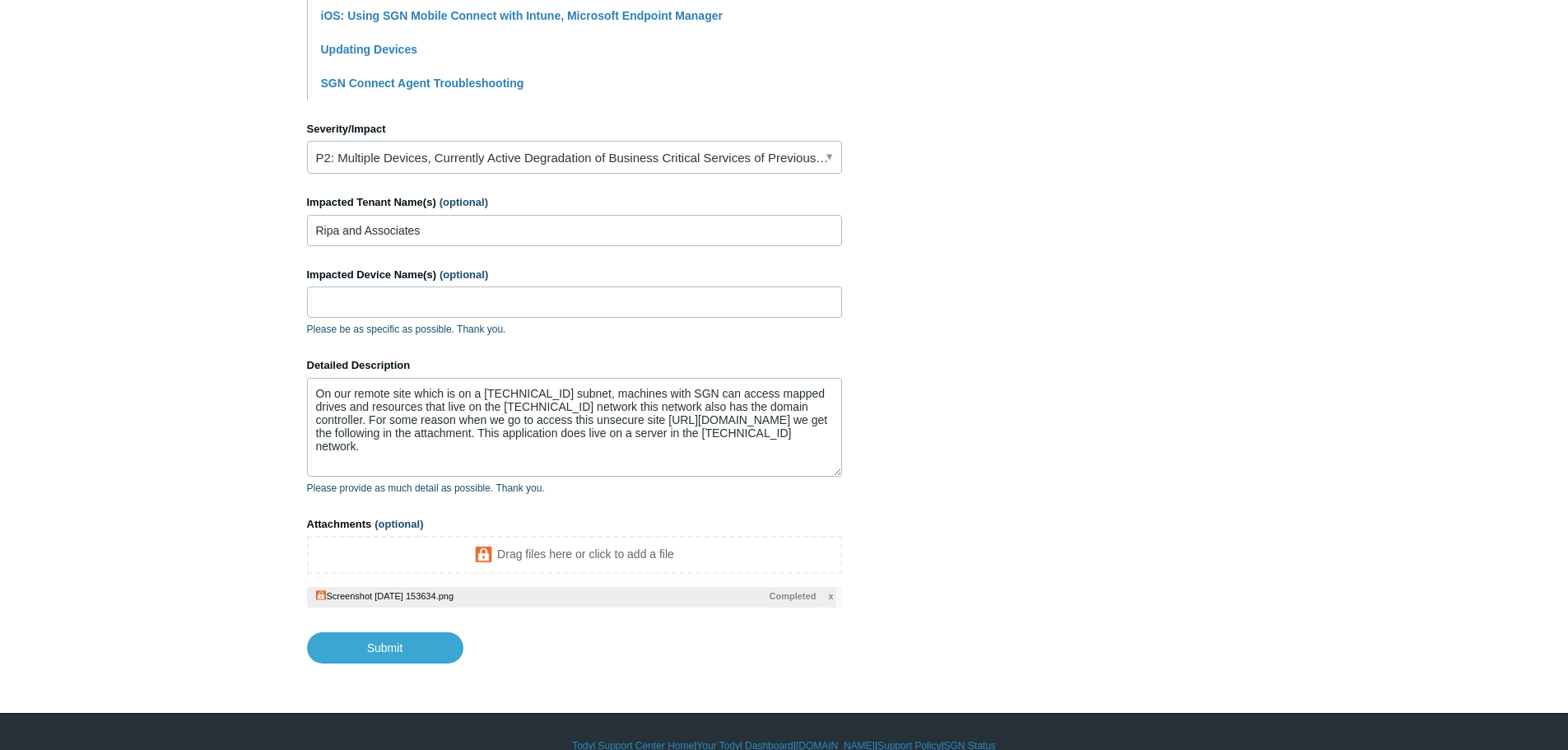
click at [1005, 456] on section "How can we help? CC (optional) jthomas@ripaconstruction.com Subject Issue with …" at bounding box center [784, 80] width 955 height 1167
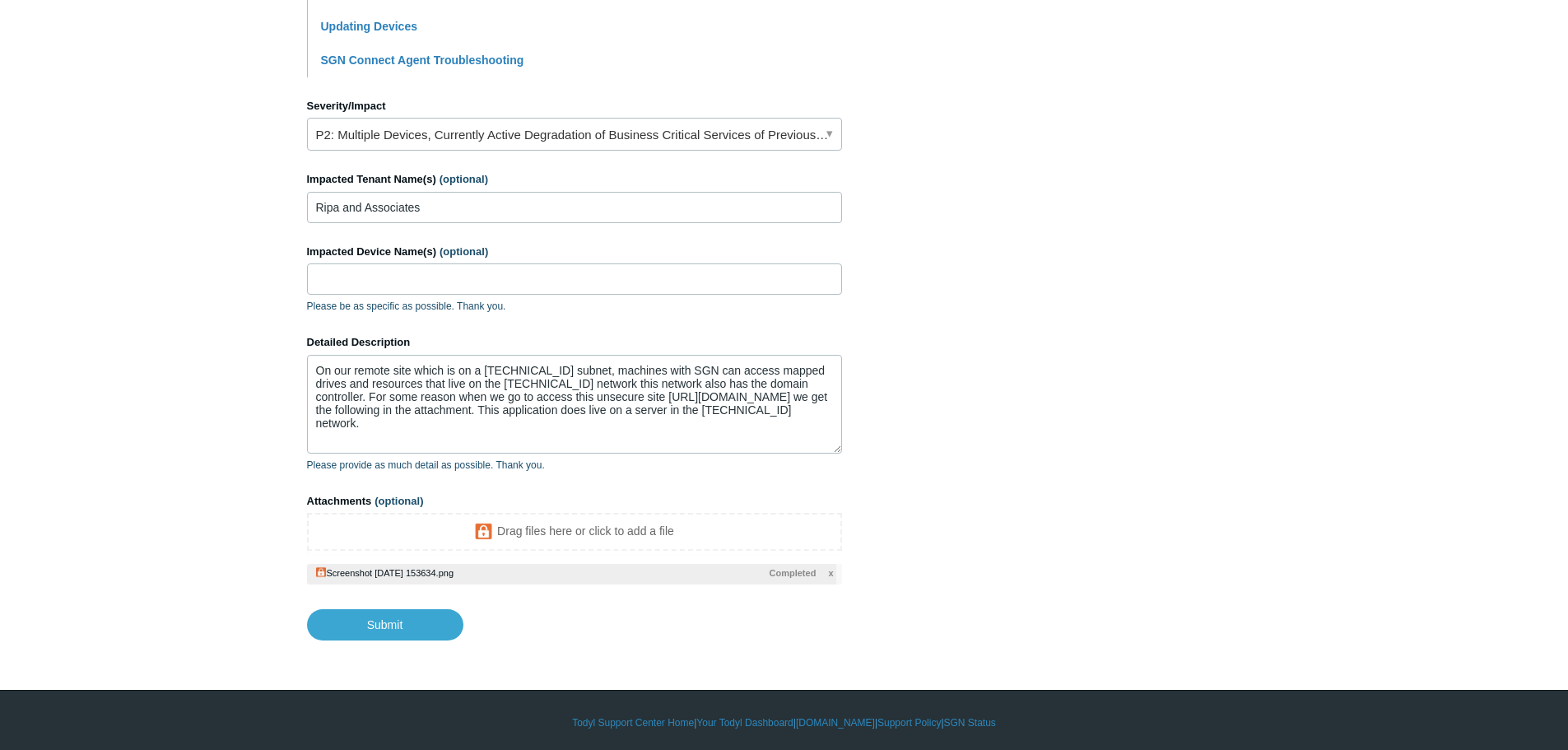
scroll to position [680, 0]
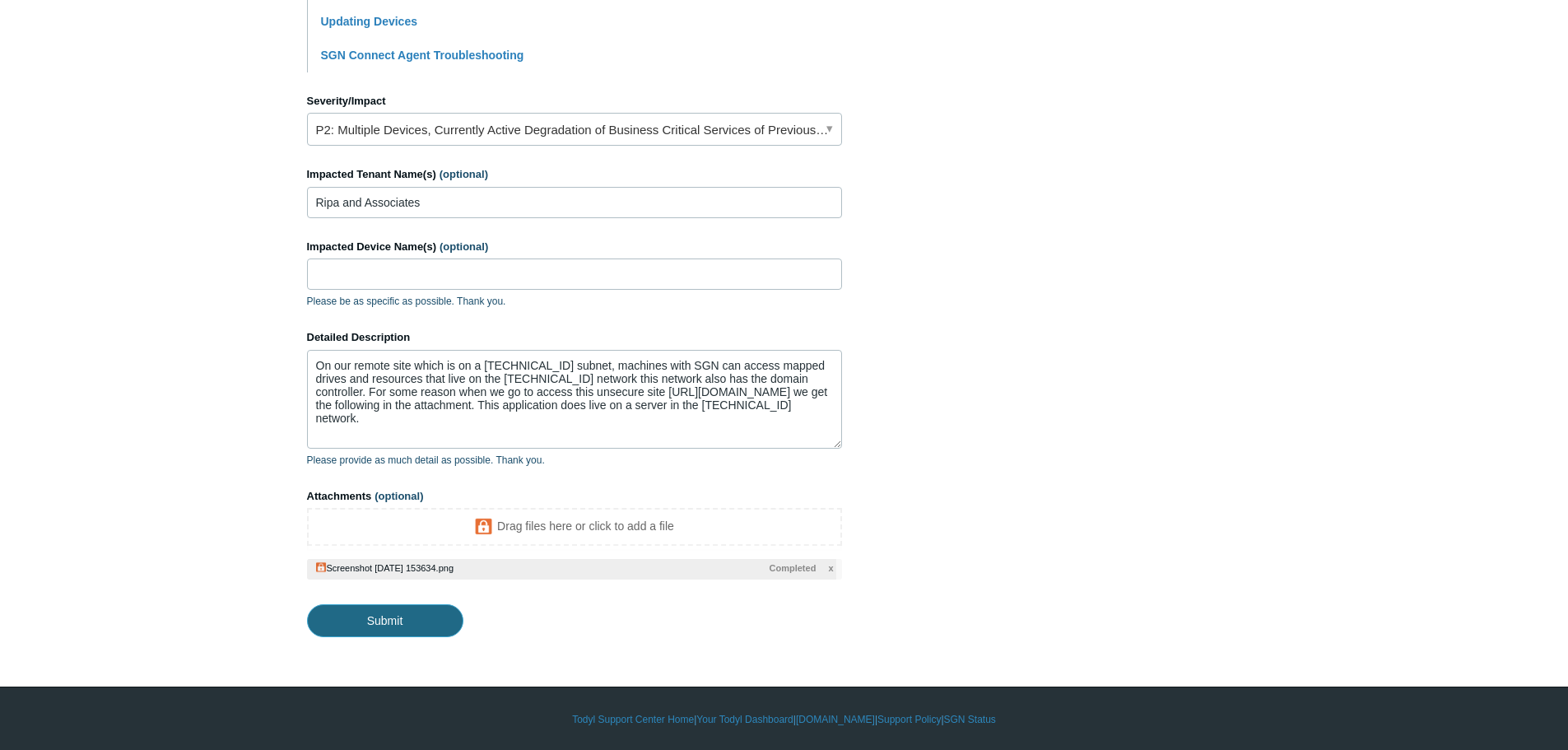
click at [402, 624] on input "Submit" at bounding box center [385, 620] width 156 height 33
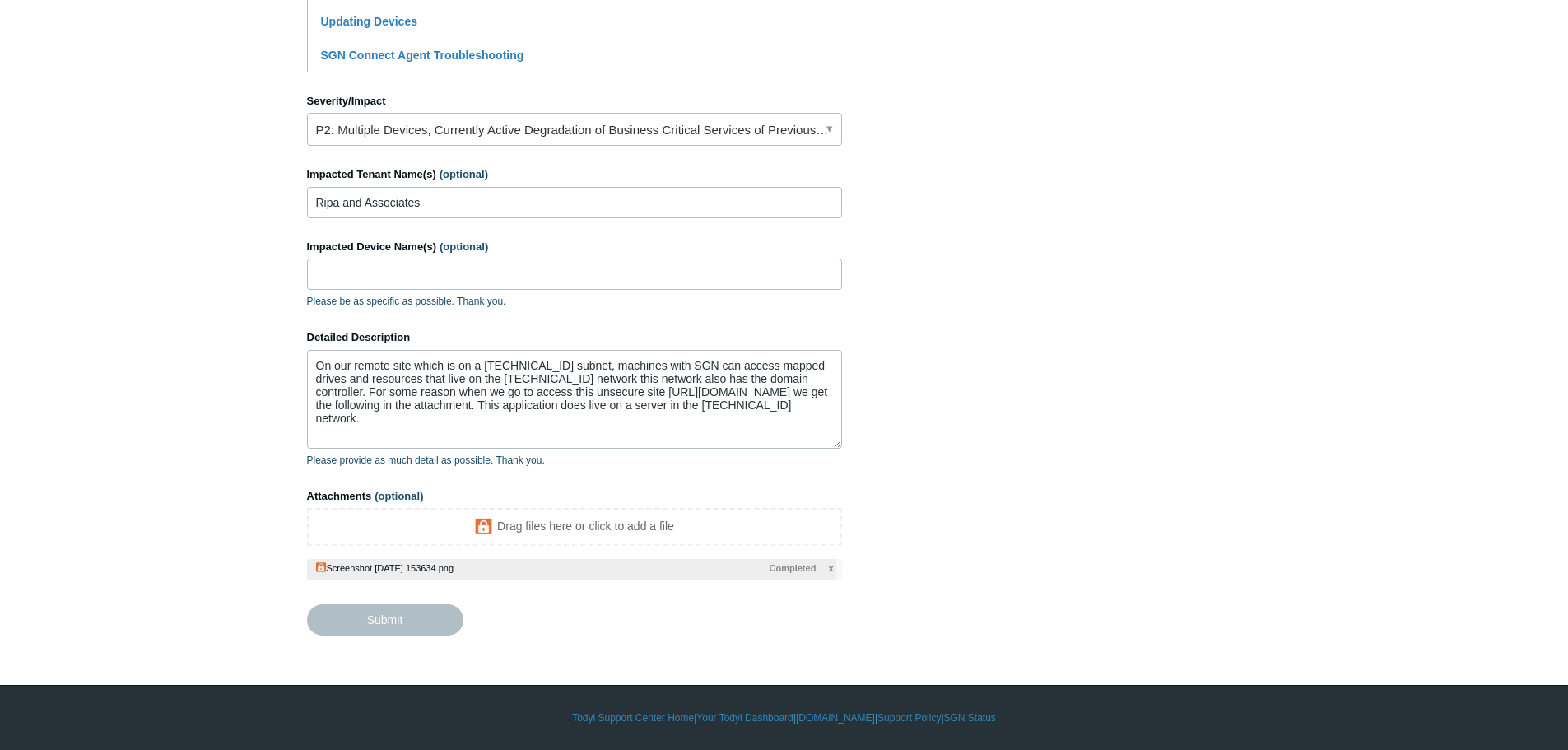
type textarea "On our remote site which is on a 192.168.2.0/24 subnet, machines with SGN can a…"
